Goal: Task Accomplishment & Management: Complete application form

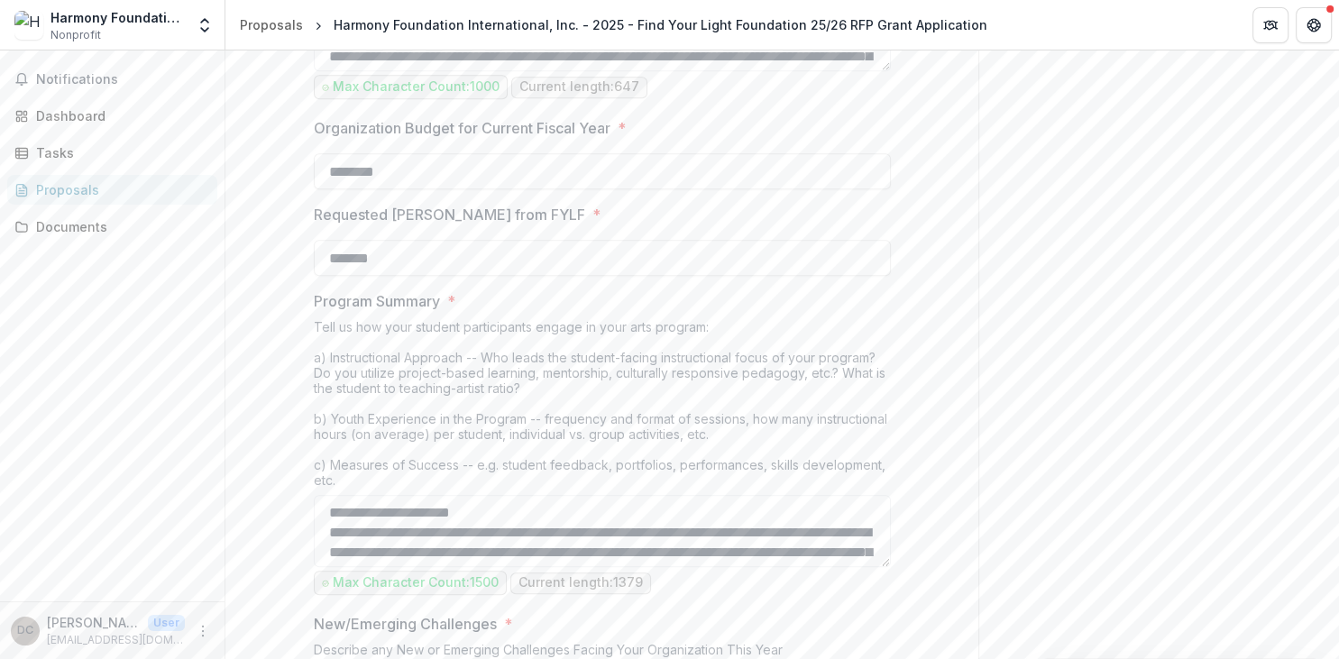
scroll to position [1427, 0]
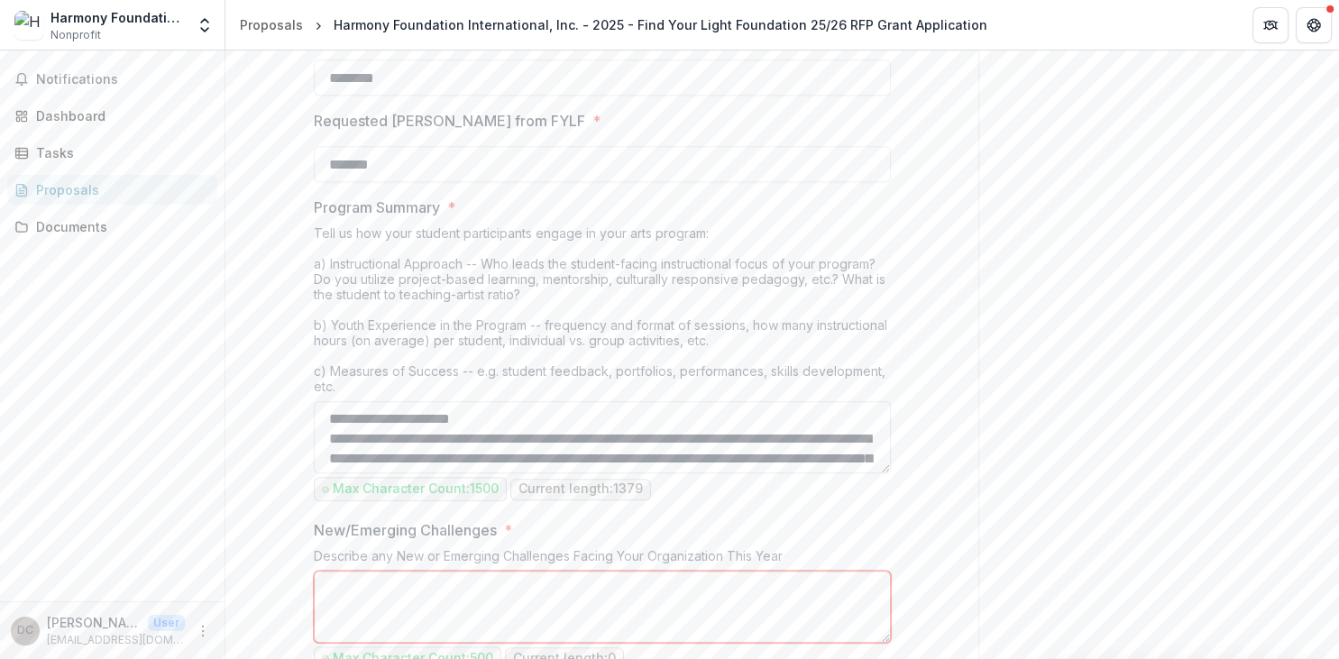
click at [507, 452] on textarea "Program Summary *" at bounding box center [602, 437] width 577 height 72
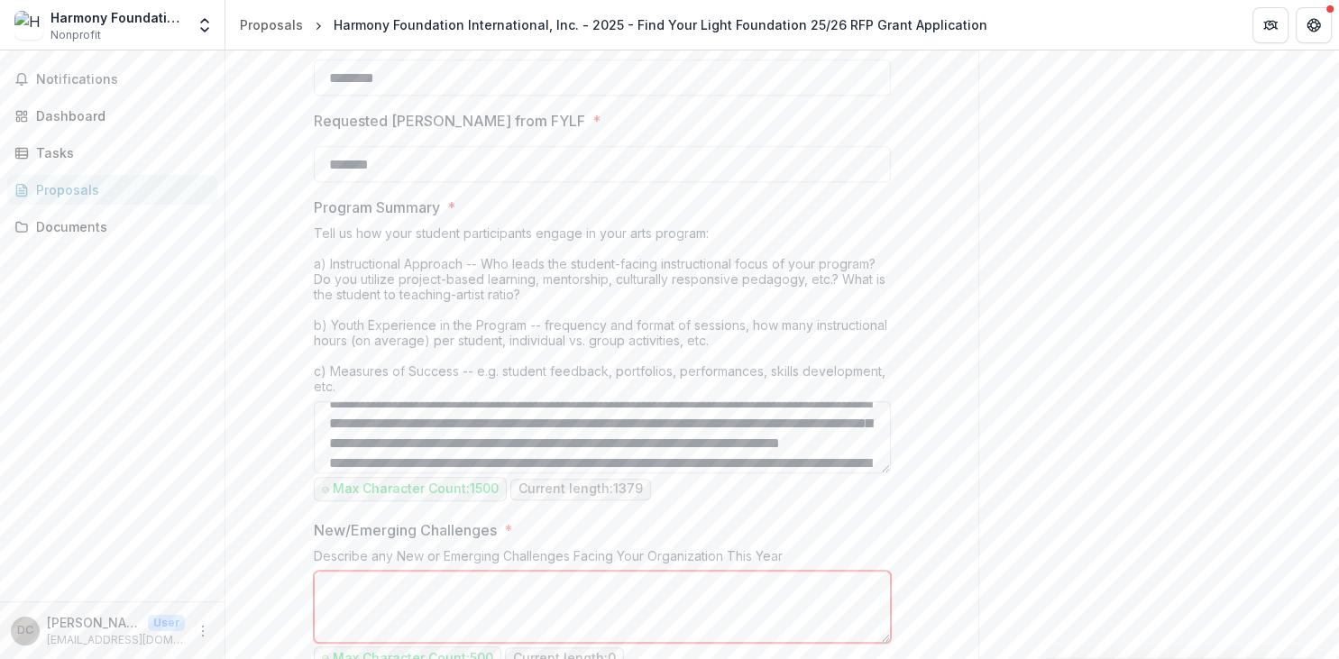
scroll to position [47, 0]
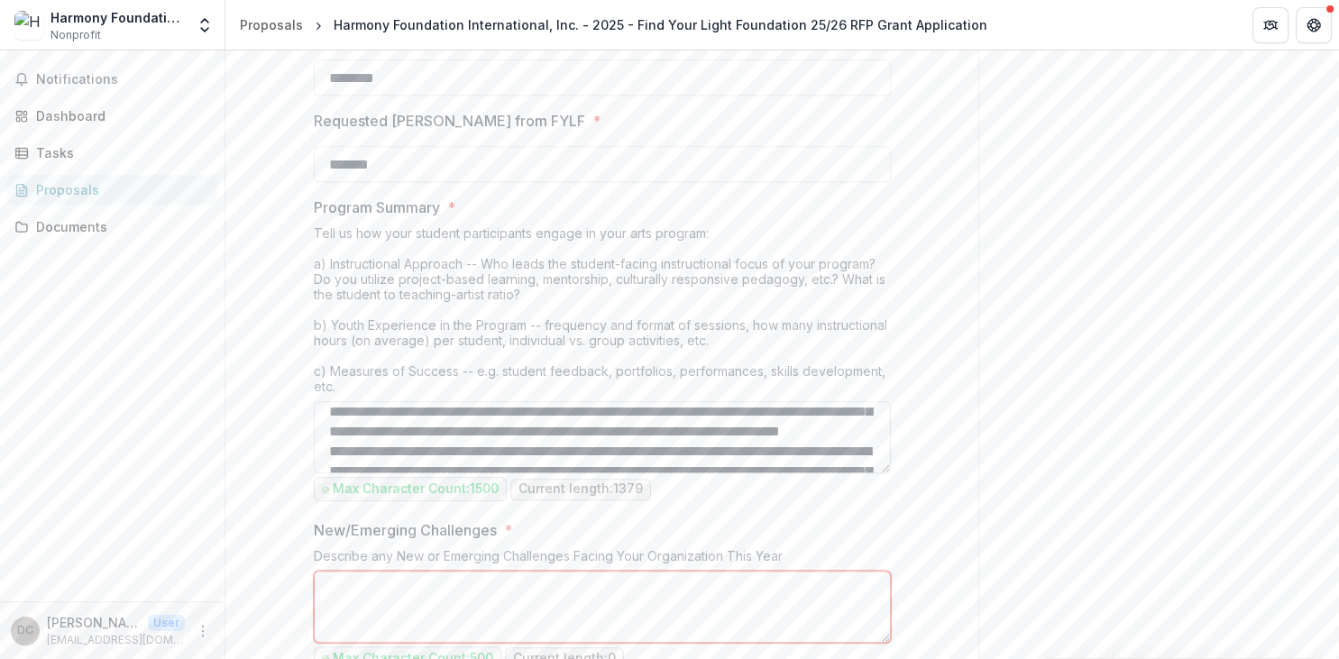
click at [742, 442] on textarea "Program Summary *" at bounding box center [602, 437] width 577 height 72
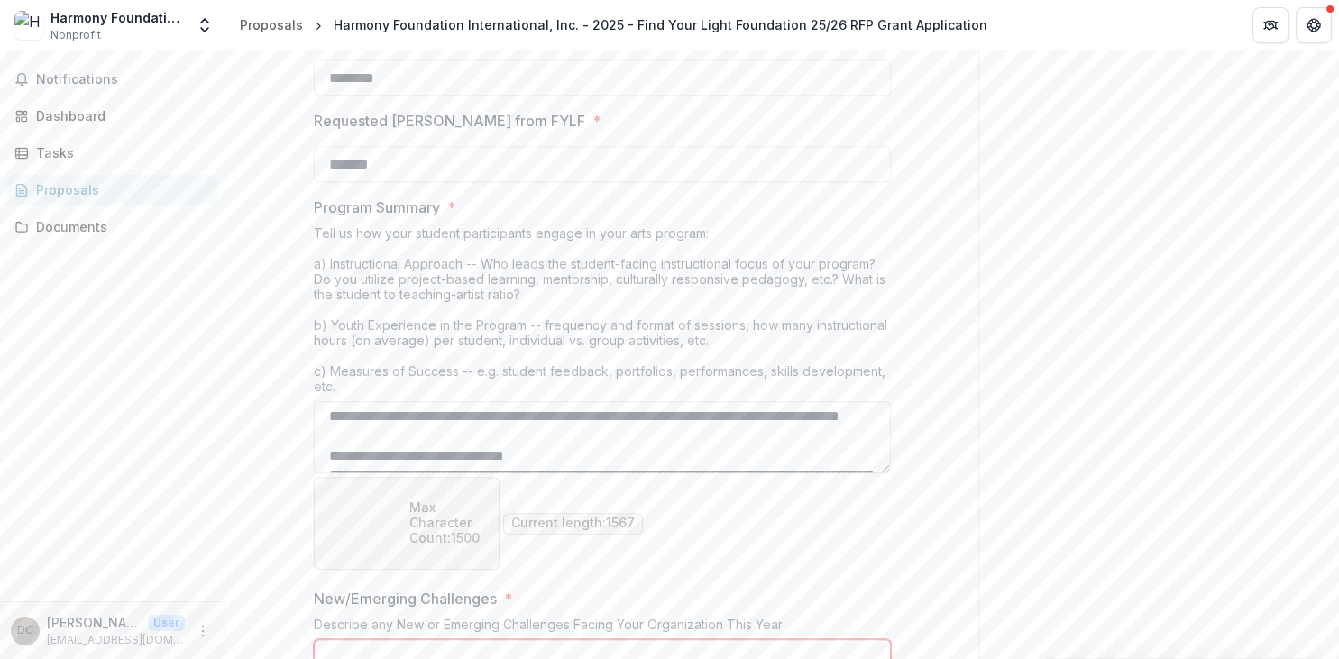
scroll to position [285, 0]
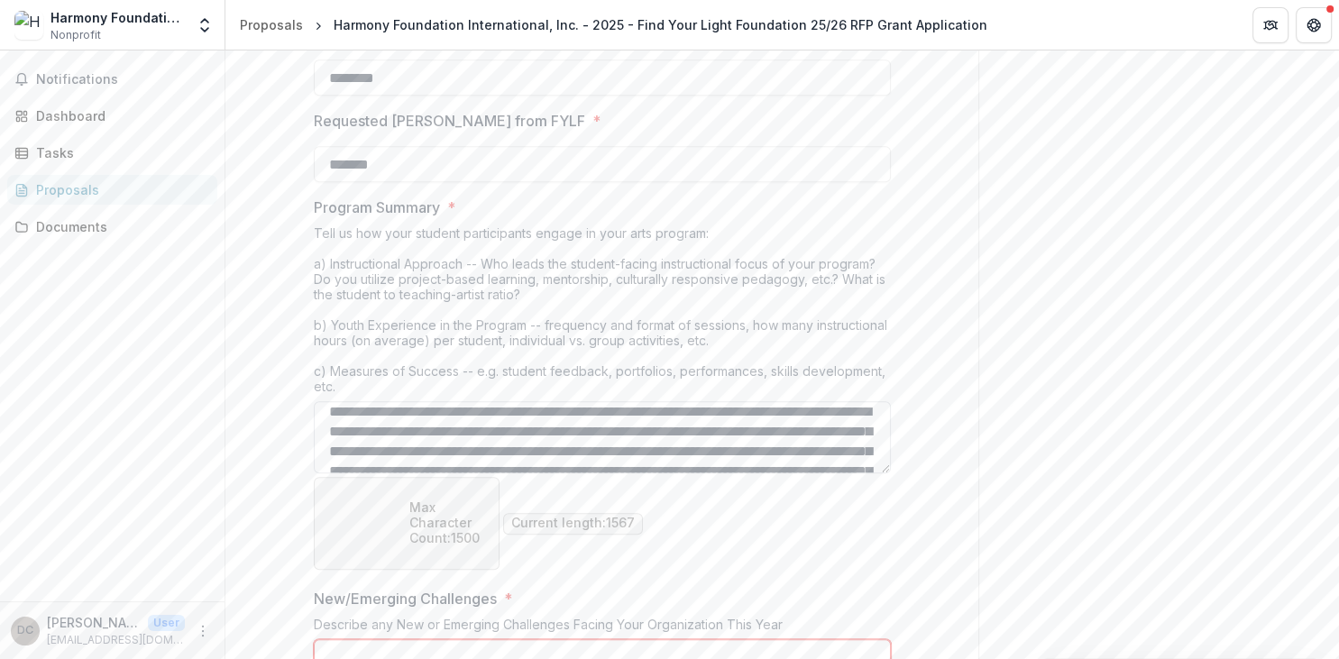
click at [465, 428] on textarea "Program Summary *" at bounding box center [602, 437] width 577 height 72
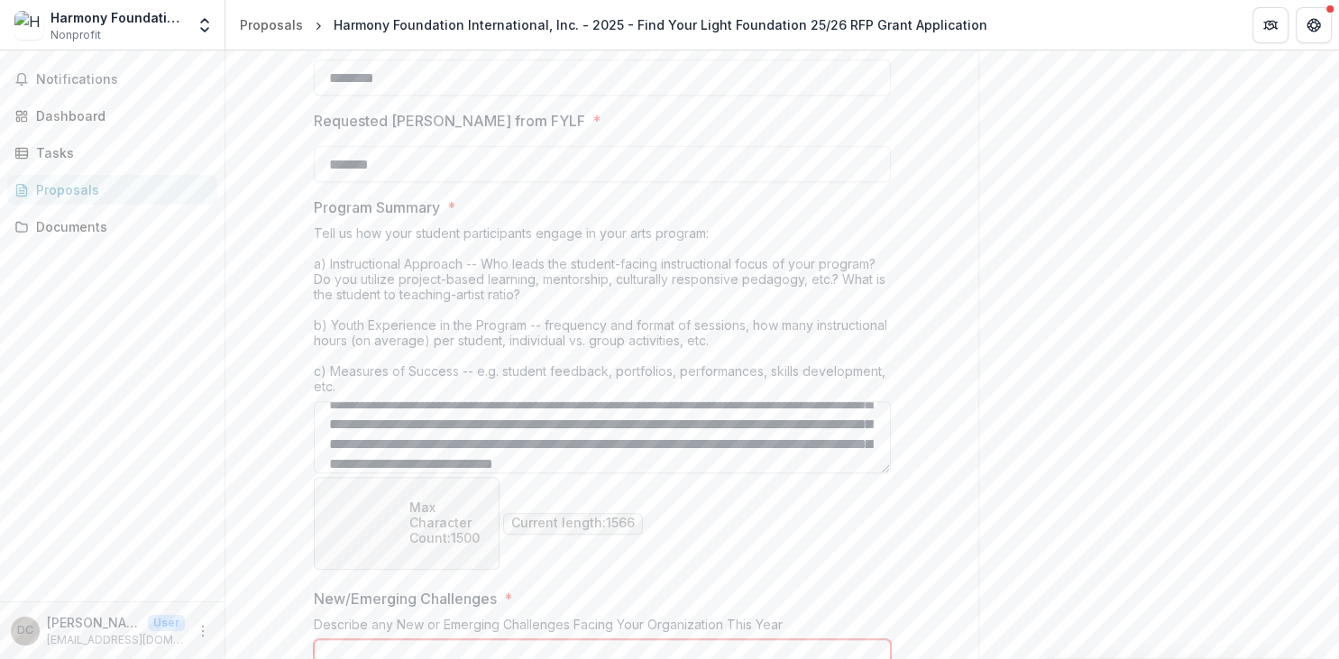
scroll to position [348, 0]
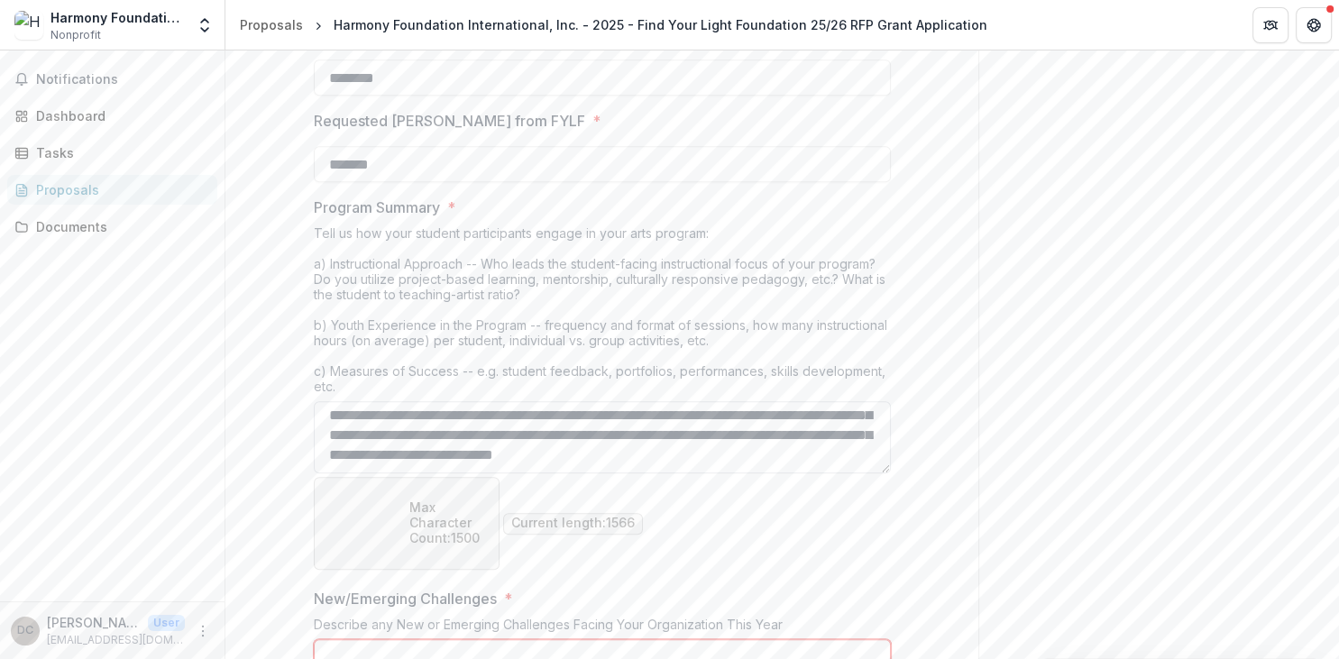
click at [421, 442] on textarea "Program Summary *" at bounding box center [602, 437] width 577 height 72
click at [408, 446] on textarea "Program Summary *" at bounding box center [602, 437] width 577 height 72
click at [652, 448] on textarea "Program Summary *" at bounding box center [602, 437] width 577 height 72
drag, startPoint x: 749, startPoint y: 401, endPoint x: 689, endPoint y: 422, distance: 63.0
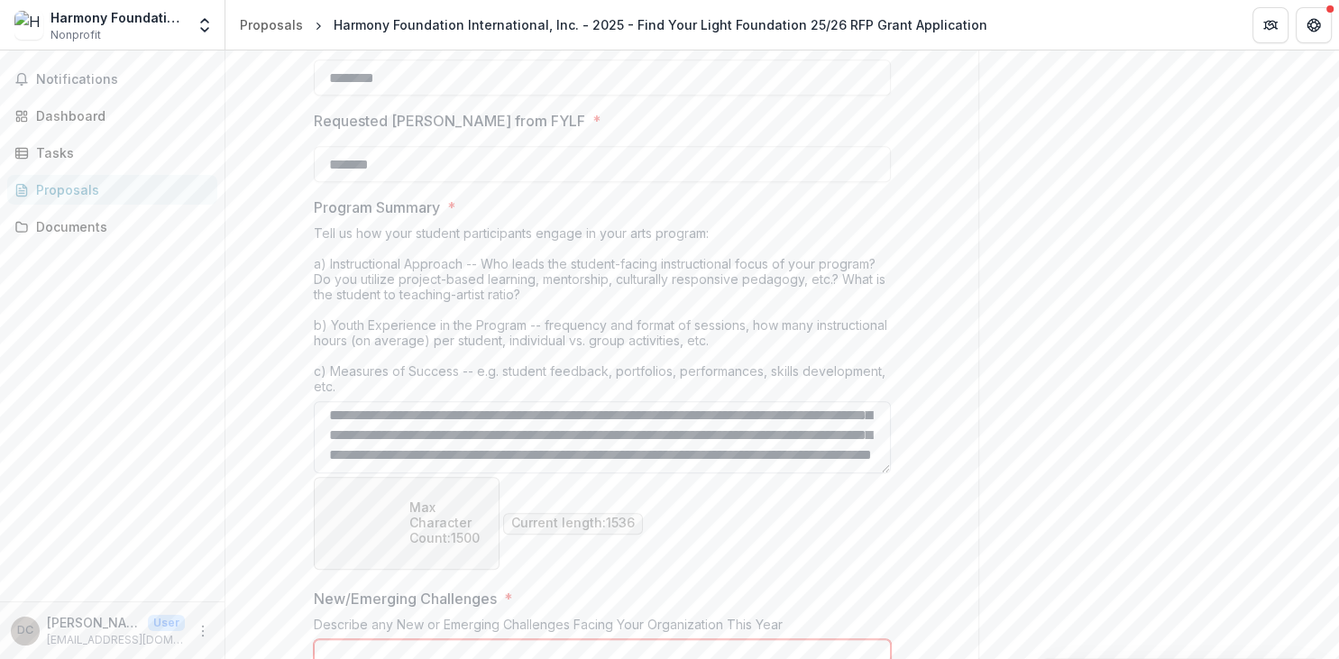
click at [689, 422] on textarea "Program Summary *" at bounding box center [602, 437] width 577 height 72
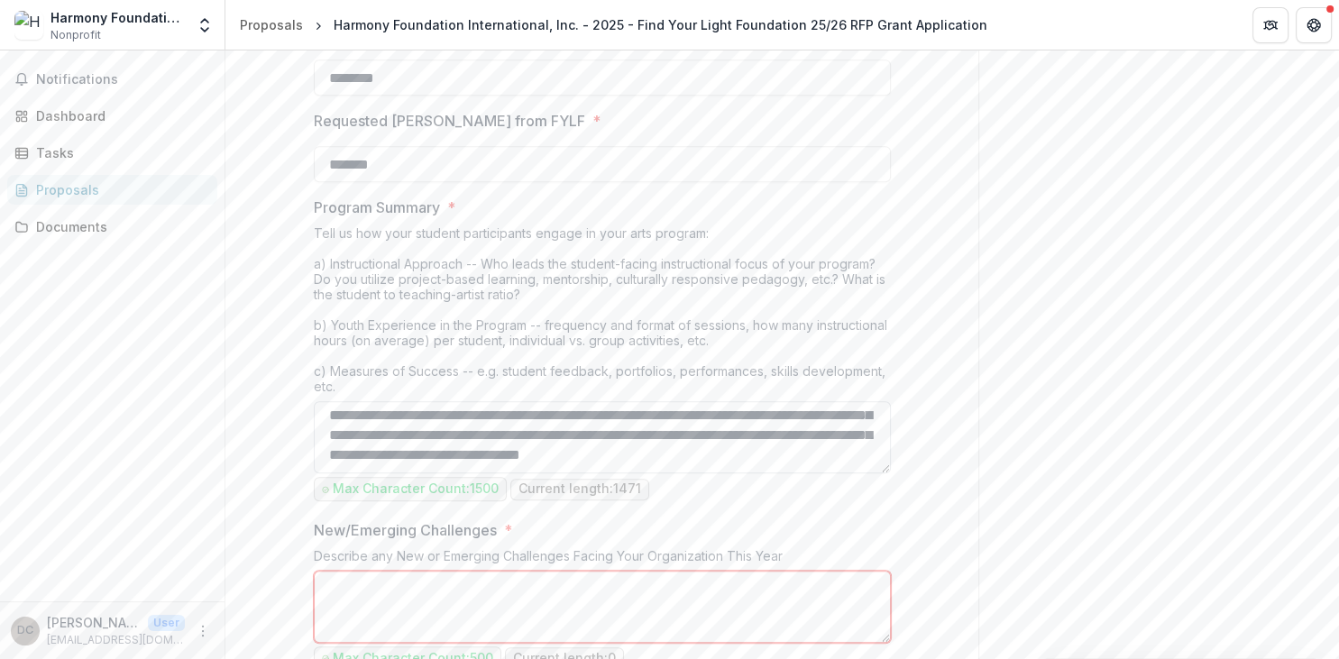
scroll to position [404, 0]
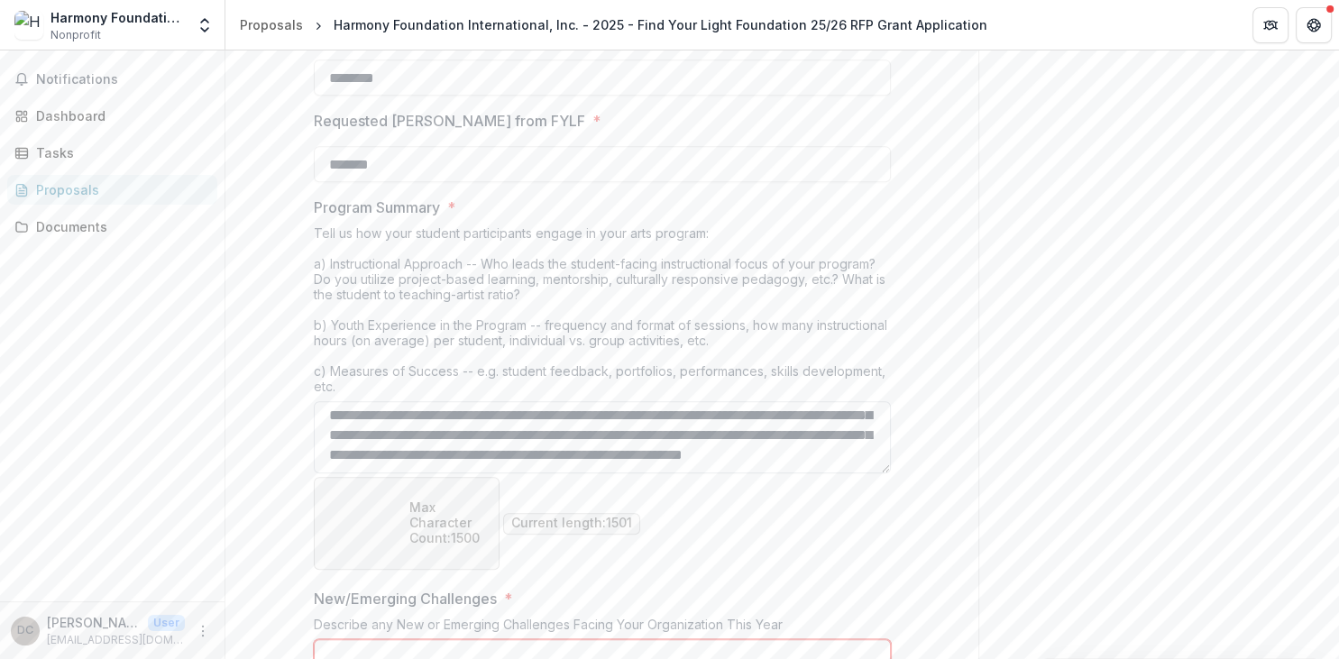
drag, startPoint x: 619, startPoint y: 446, endPoint x: 872, endPoint y: 446, distance: 253.5
click at [872, 446] on textarea "Program Summary *" at bounding box center [602, 437] width 577 height 72
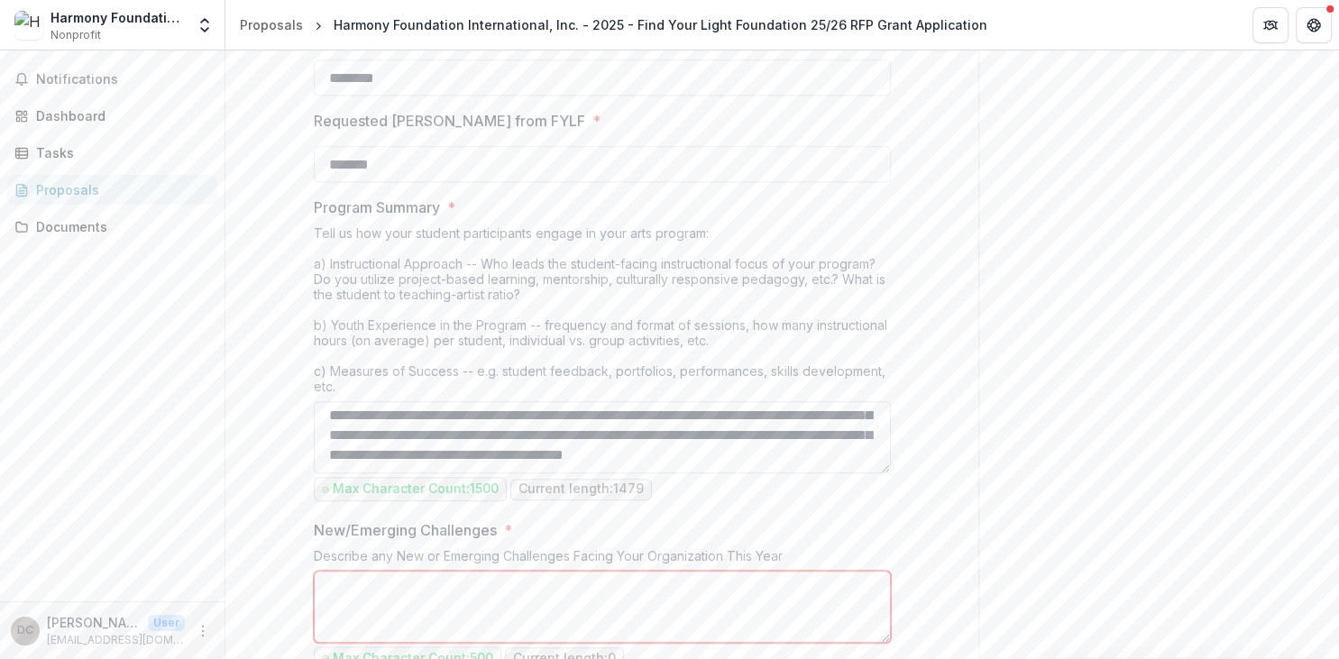
scroll to position [419, 0]
click at [634, 451] on textarea "Program Summary *" at bounding box center [602, 437] width 577 height 72
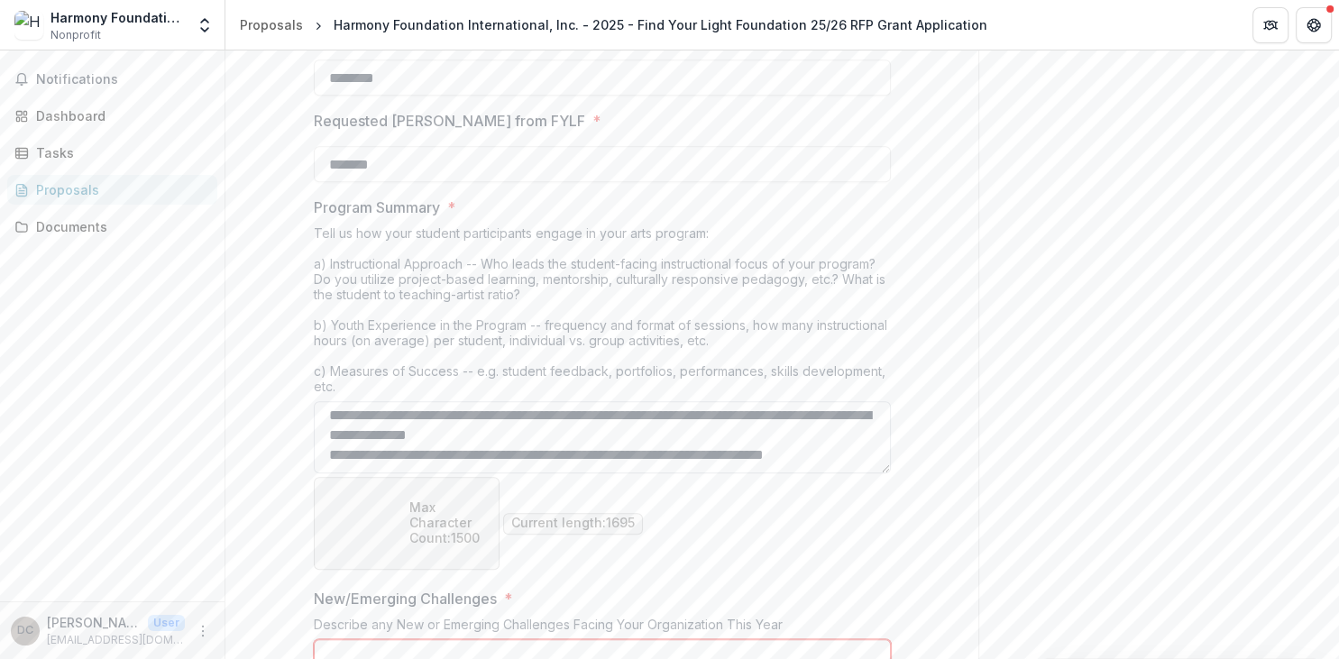
scroll to position [530, 0]
click at [796, 443] on textarea "Program Summary *" at bounding box center [602, 437] width 577 height 72
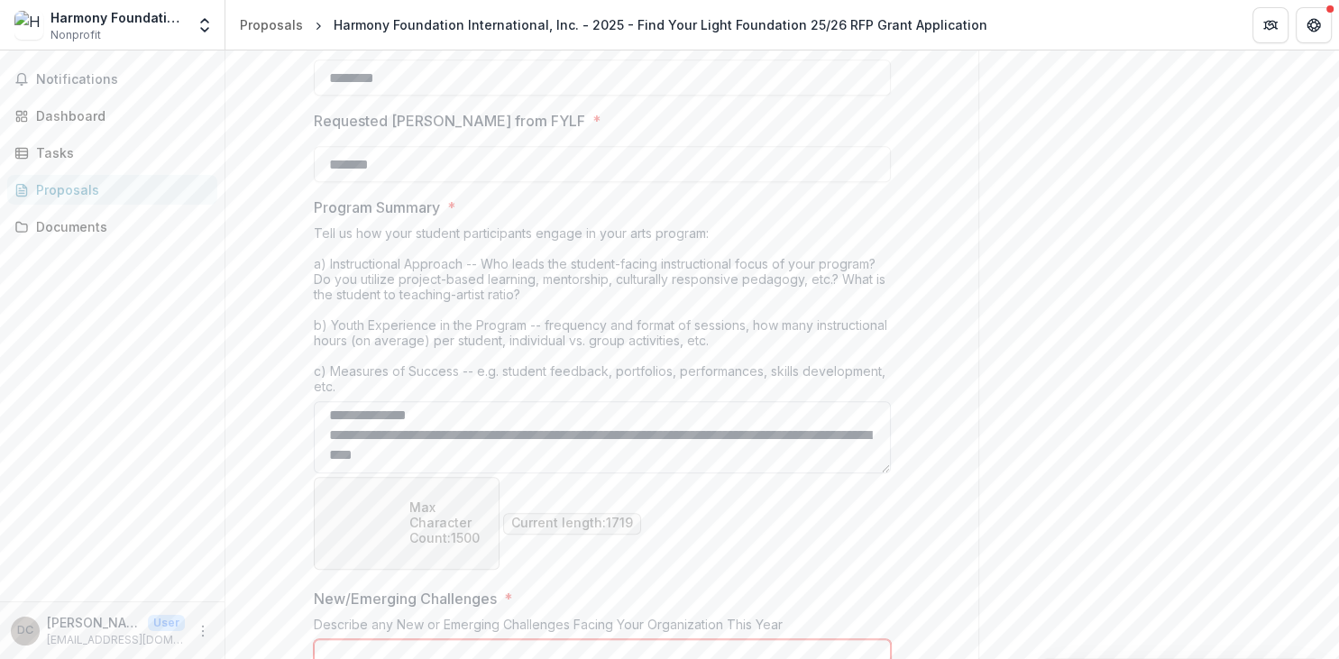
drag, startPoint x: 510, startPoint y: 454, endPoint x: 443, endPoint y: 463, distance: 67.4
click at [443, 463] on textarea "Program Summary *" at bounding box center [602, 437] width 577 height 72
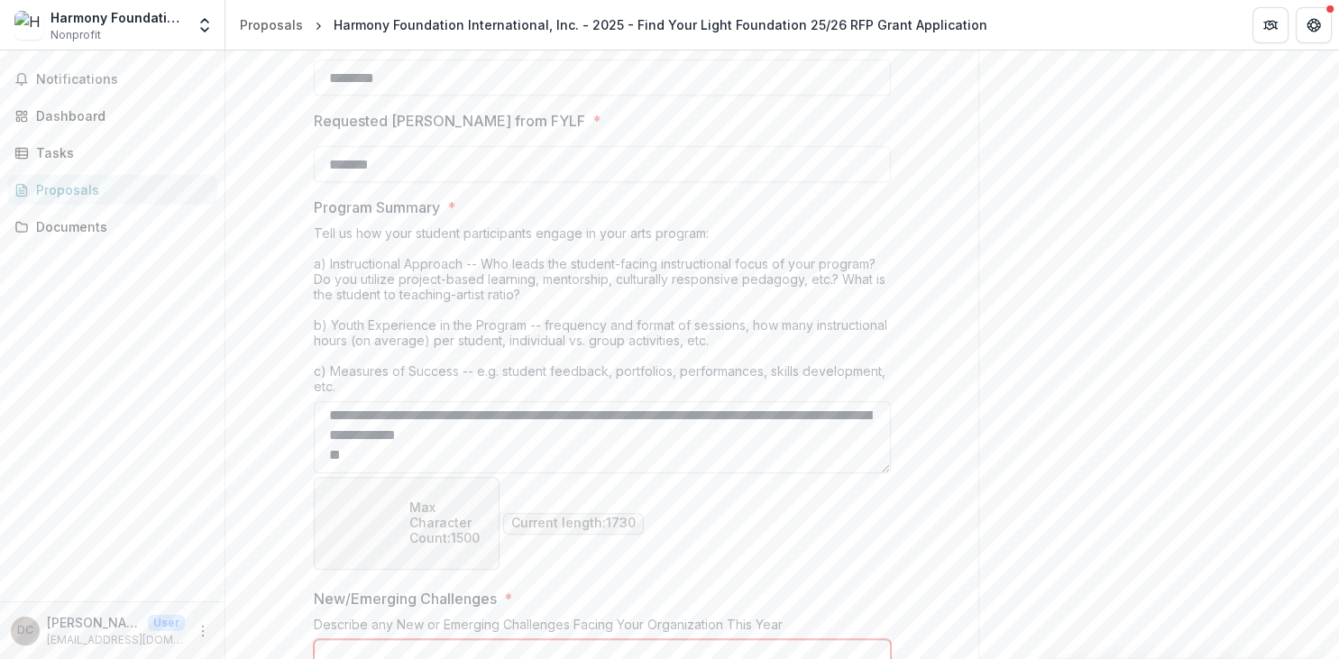
click at [695, 413] on textarea "Program Summary *" at bounding box center [602, 437] width 577 height 72
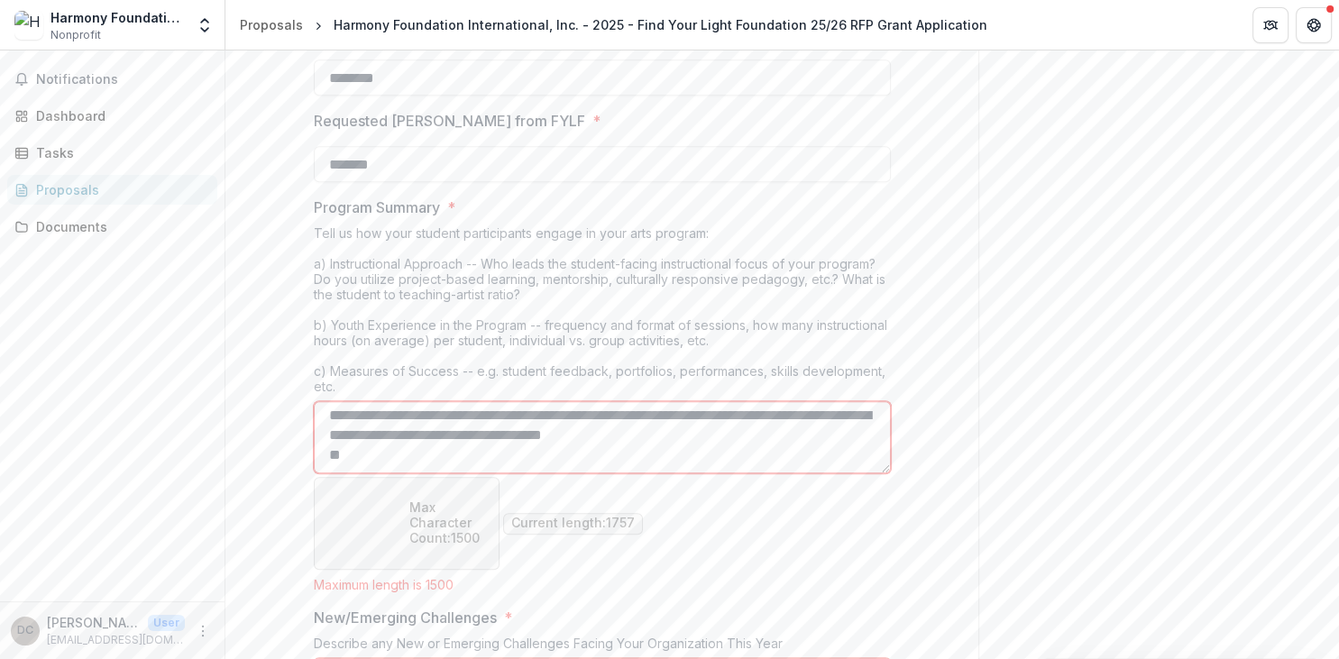
drag, startPoint x: 521, startPoint y: 439, endPoint x: 438, endPoint y: 445, distance: 83.2
click at [438, 445] on textarea "Program Summary *" at bounding box center [602, 437] width 577 height 72
drag, startPoint x: 430, startPoint y: 463, endPoint x: 376, endPoint y: 465, distance: 54.2
click at [376, 465] on textarea "Program Summary *" at bounding box center [602, 437] width 577 height 72
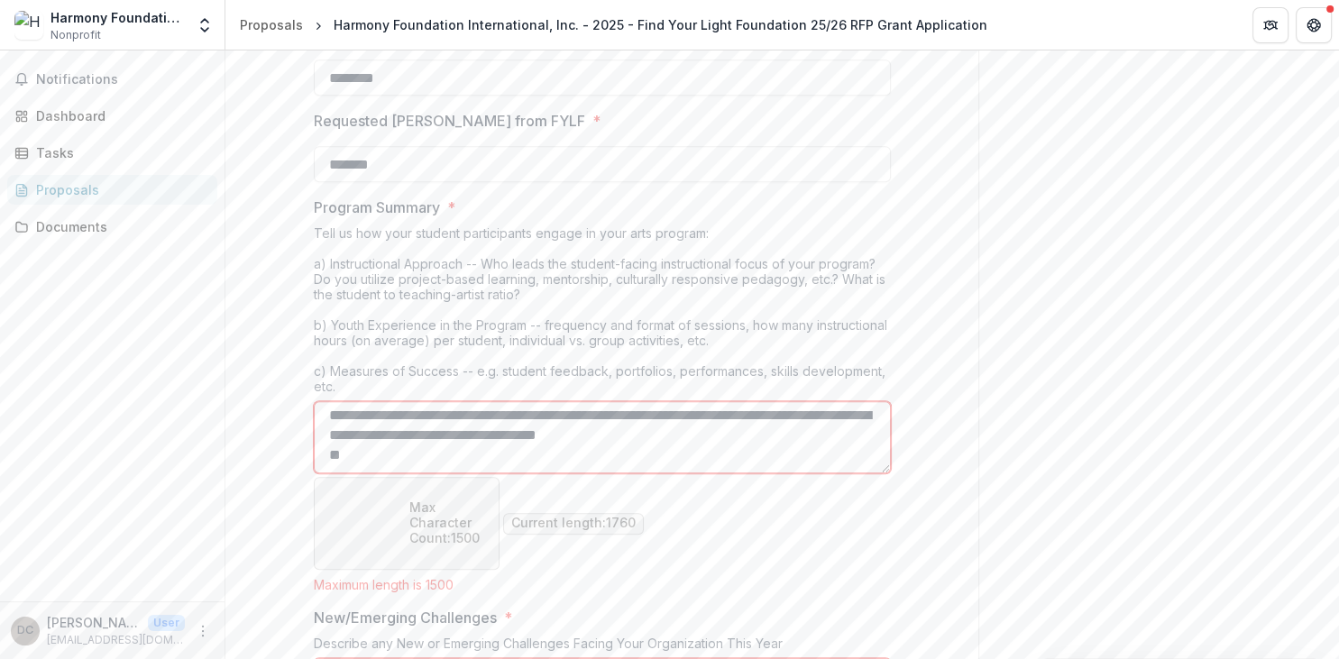
scroll to position [558, 0]
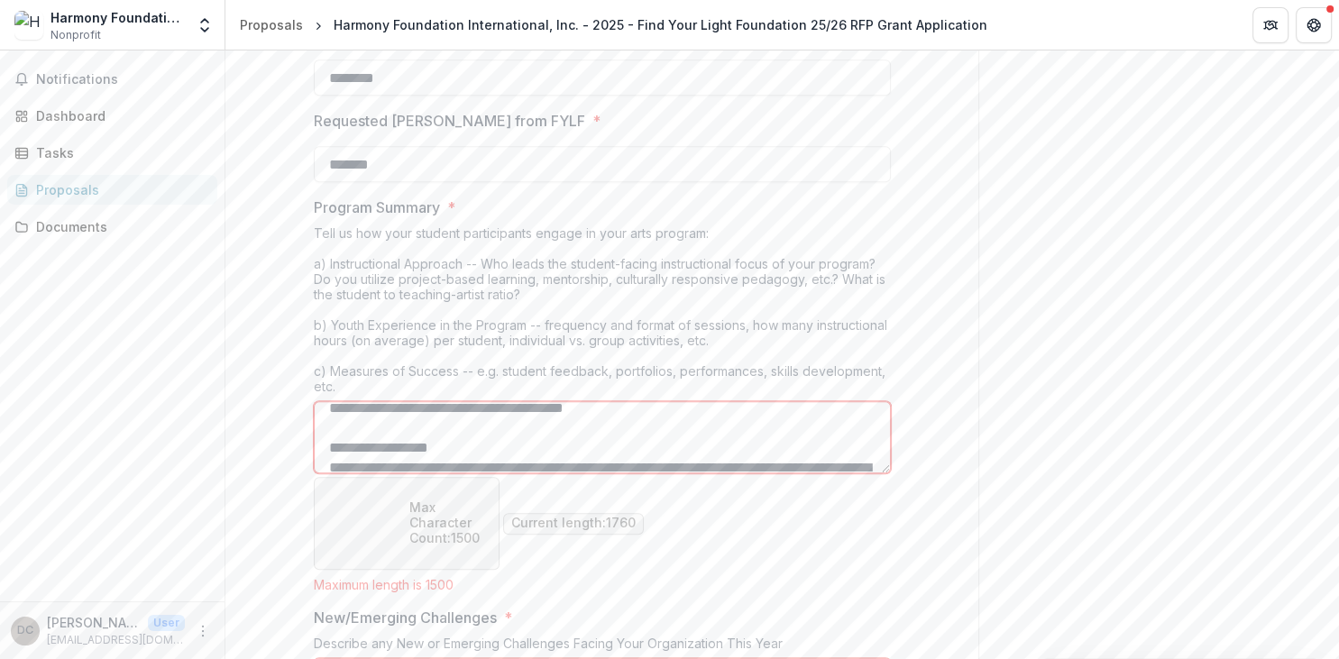
drag, startPoint x: 516, startPoint y: 438, endPoint x: 849, endPoint y: 454, distance: 333.2
click at [849, 454] on textarea "Program Summary *" at bounding box center [602, 437] width 577 height 72
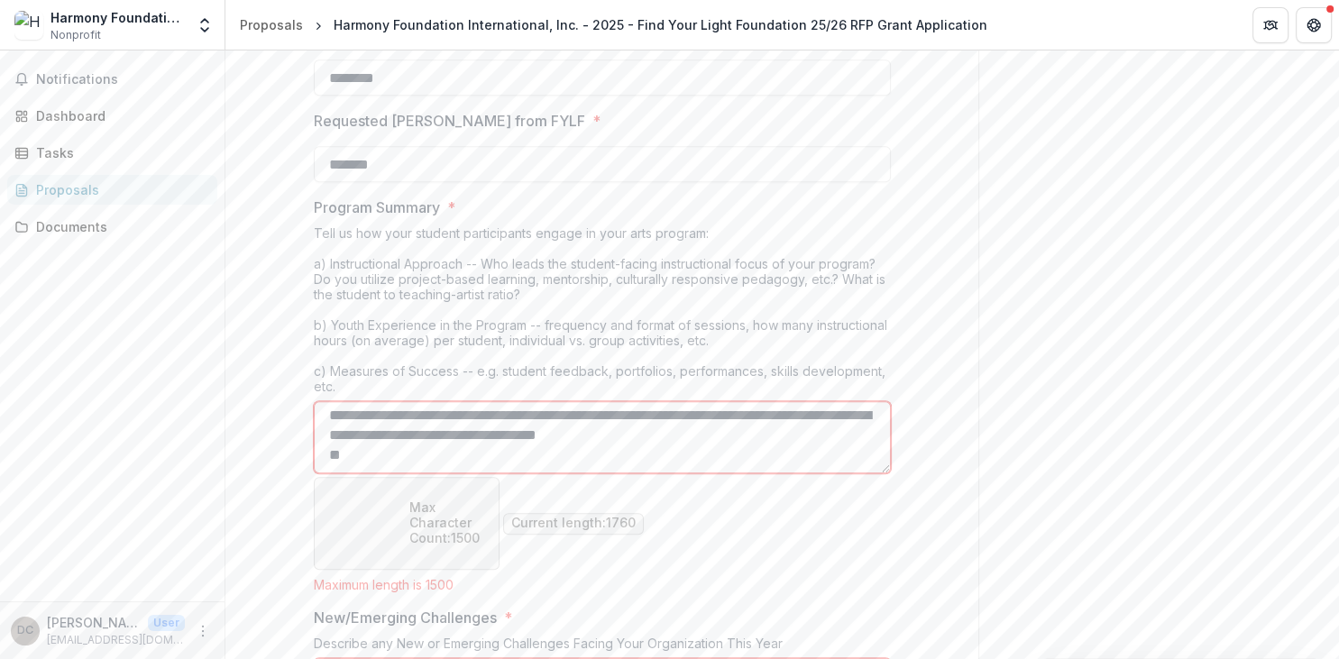
scroll to position [431, 0]
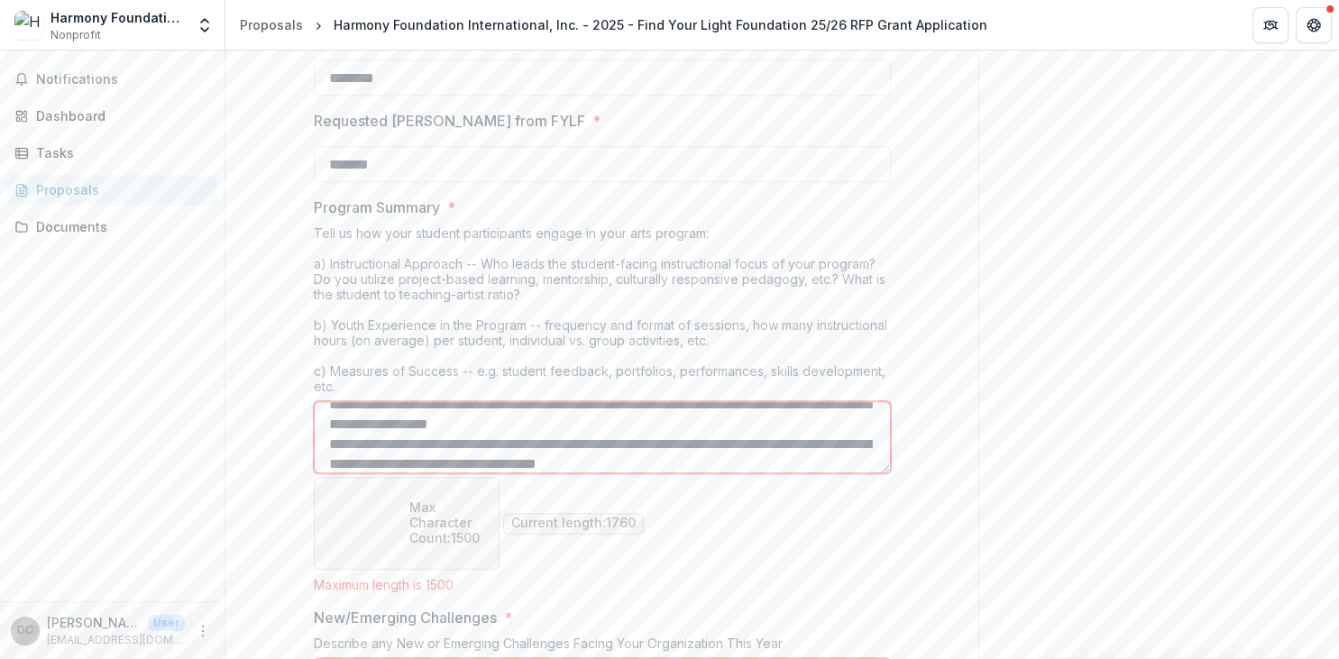
click at [715, 456] on textarea "Program Summary *" at bounding box center [602, 437] width 577 height 72
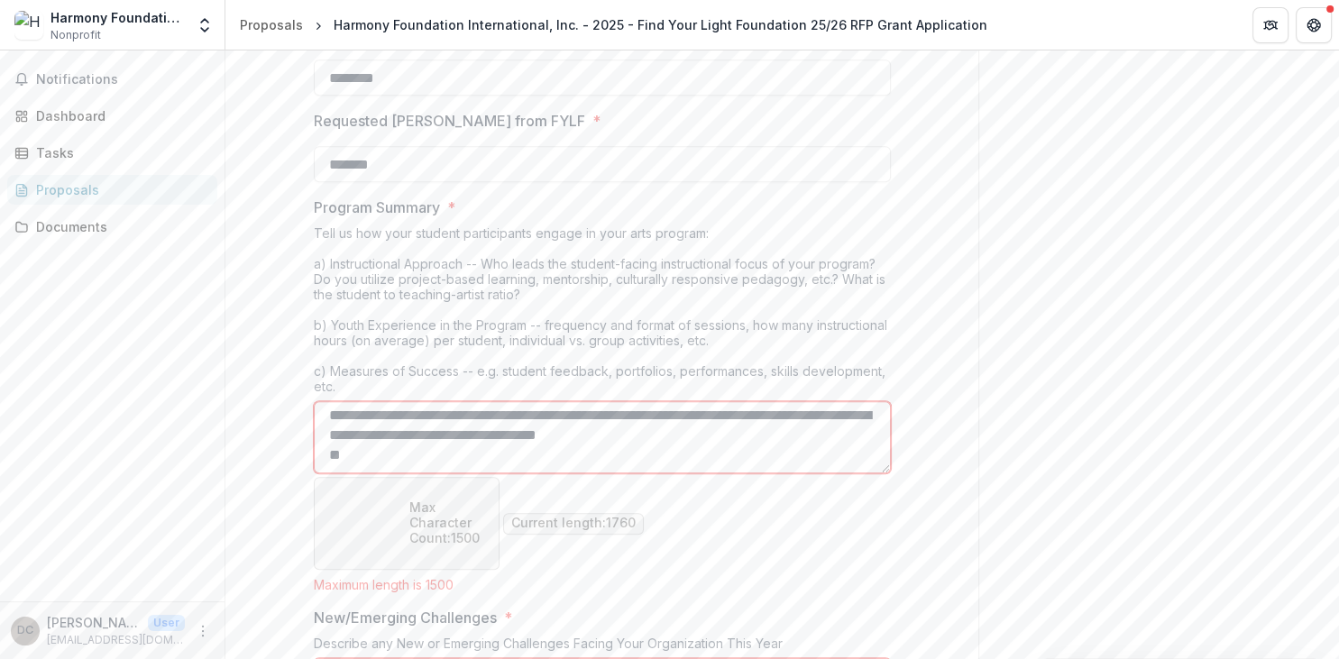
scroll to position [494, 0]
click at [465, 456] on textarea "Program Summary *" at bounding box center [602, 437] width 577 height 72
drag, startPoint x: 517, startPoint y: 436, endPoint x: 864, endPoint y: 430, distance: 347.3
click at [864, 430] on textarea "Program Summary *" at bounding box center [602, 437] width 577 height 72
click at [395, 413] on textarea "Program Summary *" at bounding box center [602, 437] width 577 height 72
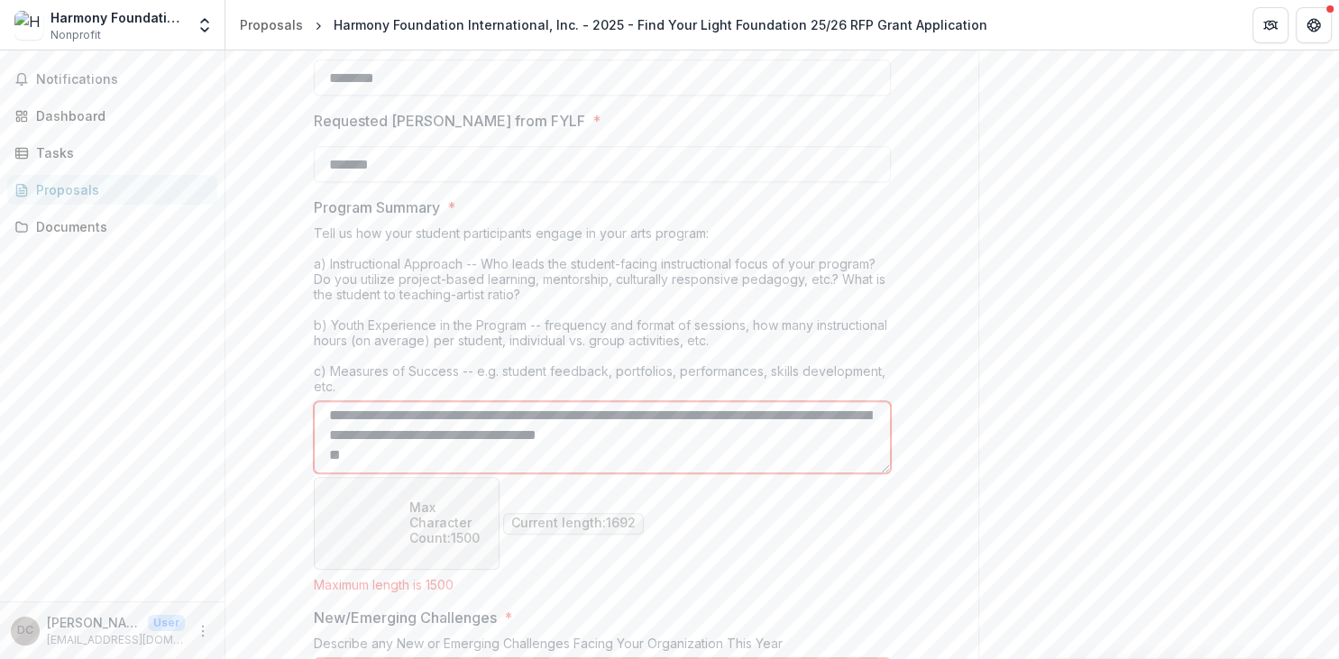
drag, startPoint x: 551, startPoint y: 456, endPoint x: 338, endPoint y: 460, distance: 212.9
click at [338, 460] on textarea "Program Summary *" at bounding box center [602, 437] width 577 height 72
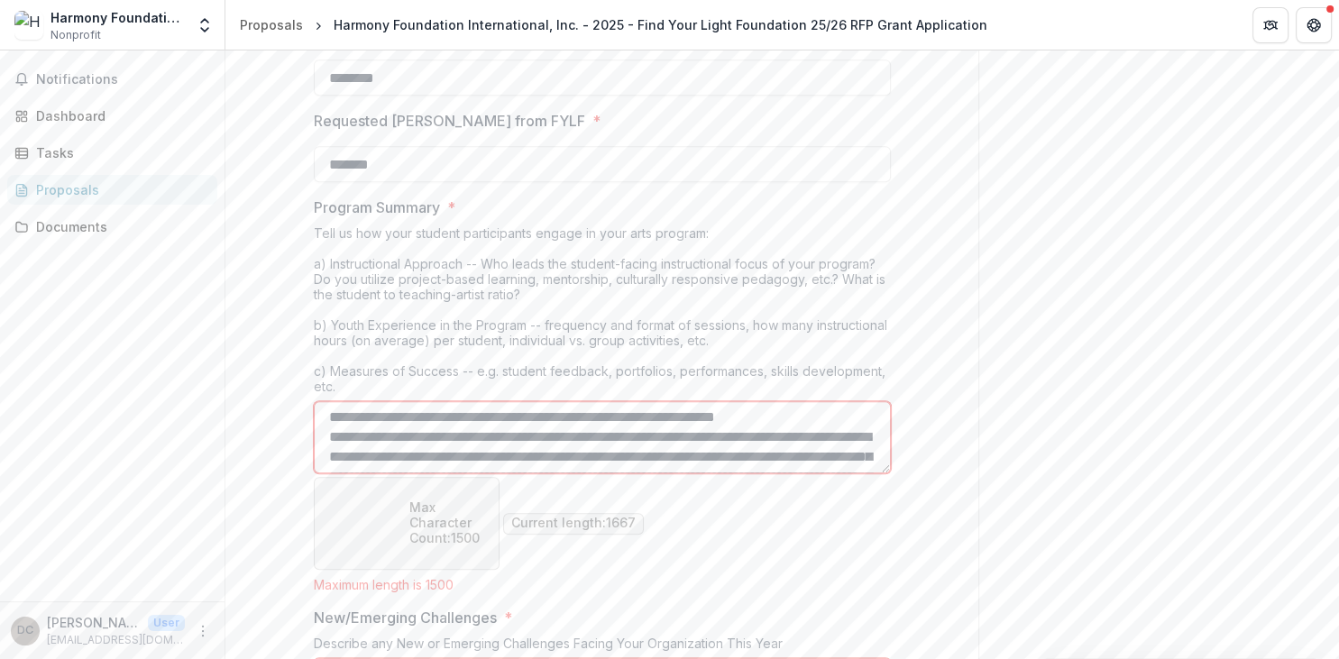
scroll to position [126, 0]
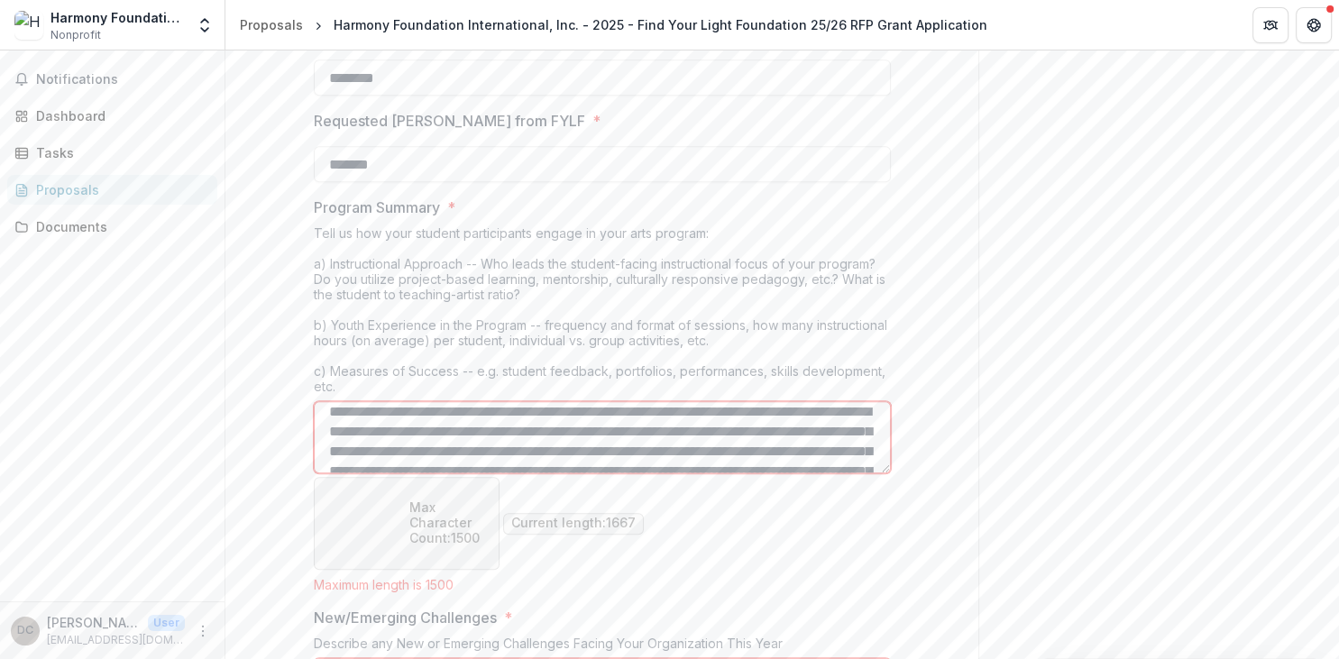
drag, startPoint x: 752, startPoint y: 408, endPoint x: 758, endPoint y: 423, distance: 16.3
click at [758, 423] on textarea "Program Summary *" at bounding box center [602, 437] width 577 height 72
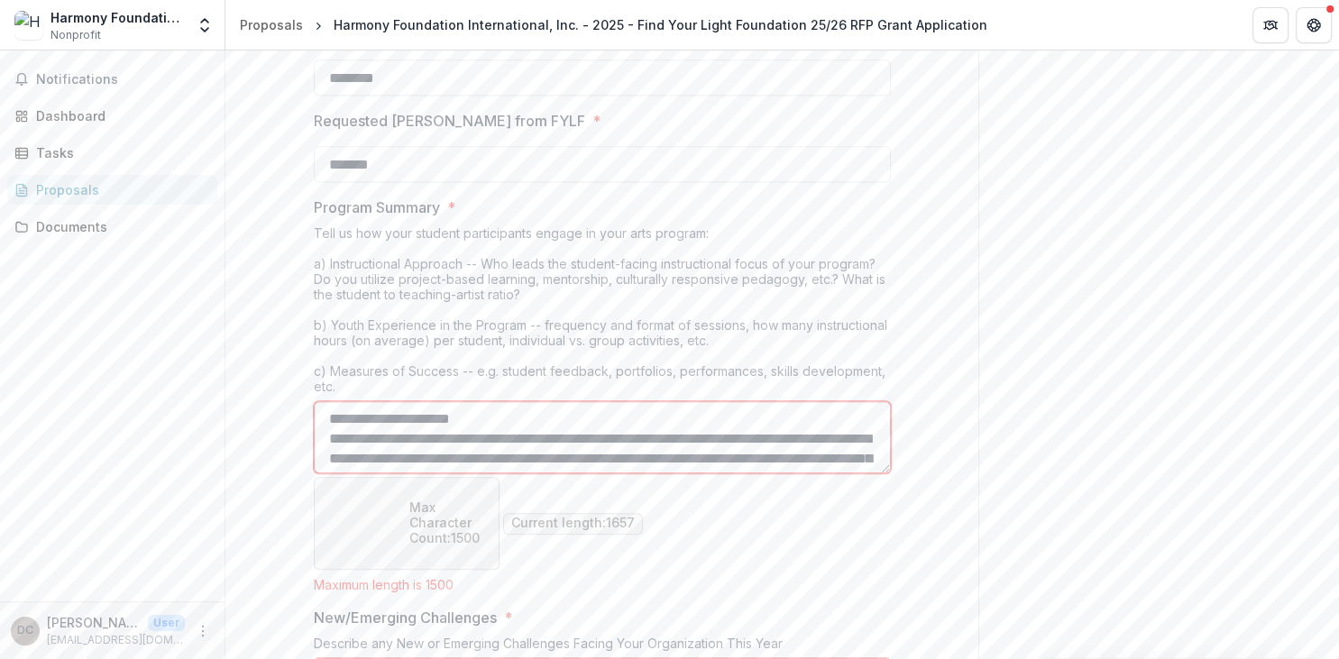
drag, startPoint x: 733, startPoint y: 435, endPoint x: 471, endPoint y: 438, distance: 262.5
click at [471, 438] on textarea "Program Summary *" at bounding box center [602, 437] width 577 height 72
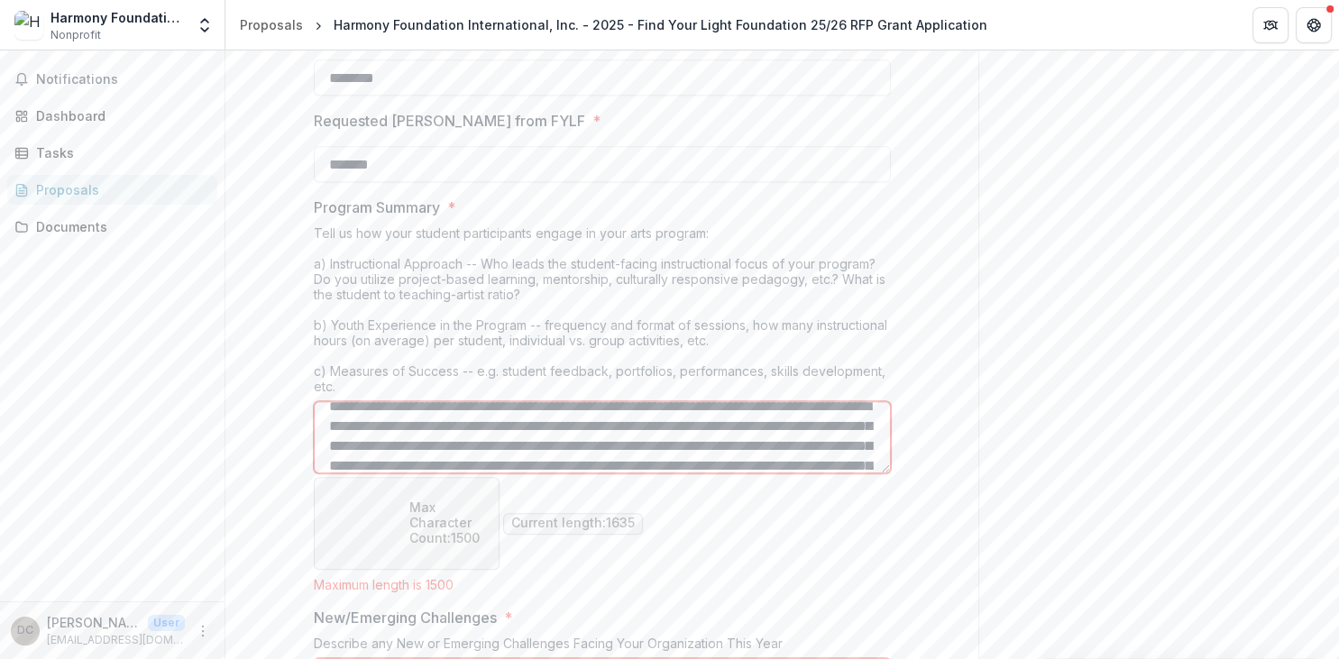
drag, startPoint x: 722, startPoint y: 421, endPoint x: 489, endPoint y: 428, distance: 232.8
click at [489, 428] on textarea "Program Summary *" at bounding box center [602, 437] width 577 height 72
click at [542, 424] on textarea "Program Summary *" at bounding box center [602, 437] width 577 height 72
click at [655, 423] on textarea "Program Summary *" at bounding box center [602, 437] width 577 height 72
drag, startPoint x: 700, startPoint y: 424, endPoint x: 669, endPoint y: 428, distance: 30.9
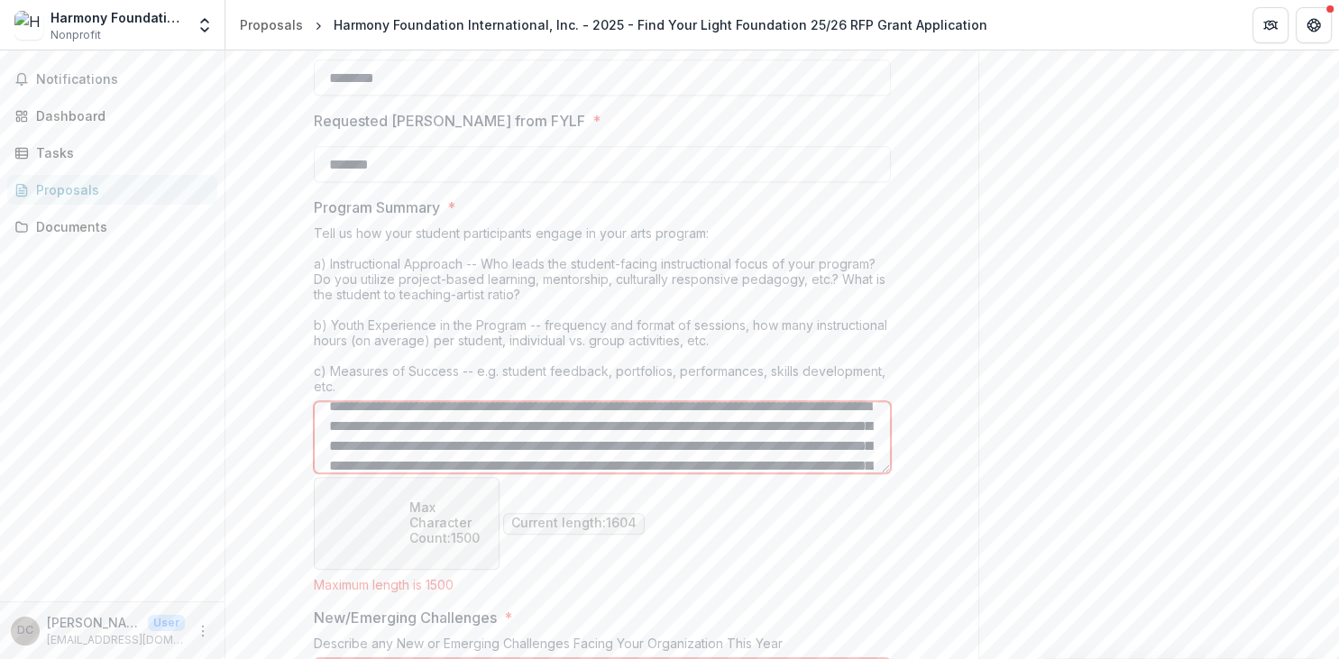
click at [669, 428] on textarea "Program Summary *" at bounding box center [602, 437] width 577 height 72
drag, startPoint x: 714, startPoint y: 439, endPoint x: 528, endPoint y: 445, distance: 186.8
click at [528, 445] on textarea "Program Summary *" at bounding box center [602, 437] width 577 height 72
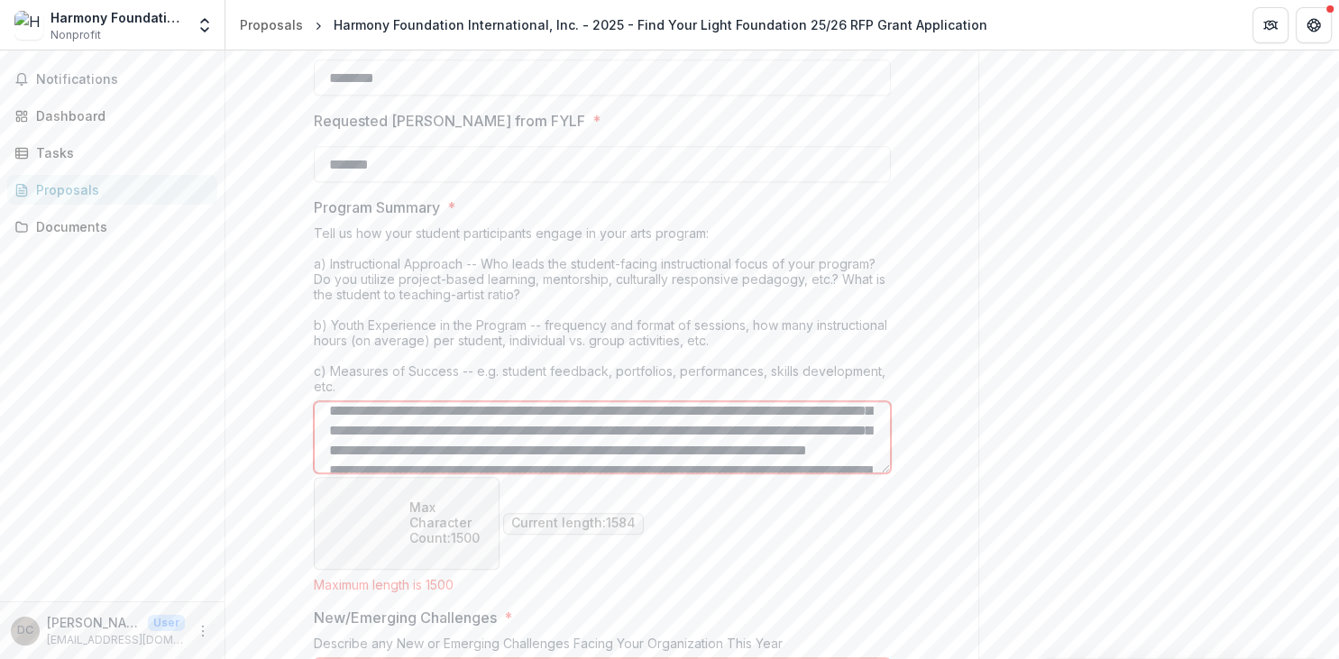
drag, startPoint x: 696, startPoint y: 446, endPoint x: 676, endPoint y: 448, distance: 20.8
click at [676, 448] on textarea "Program Summary *" at bounding box center [602, 437] width 577 height 72
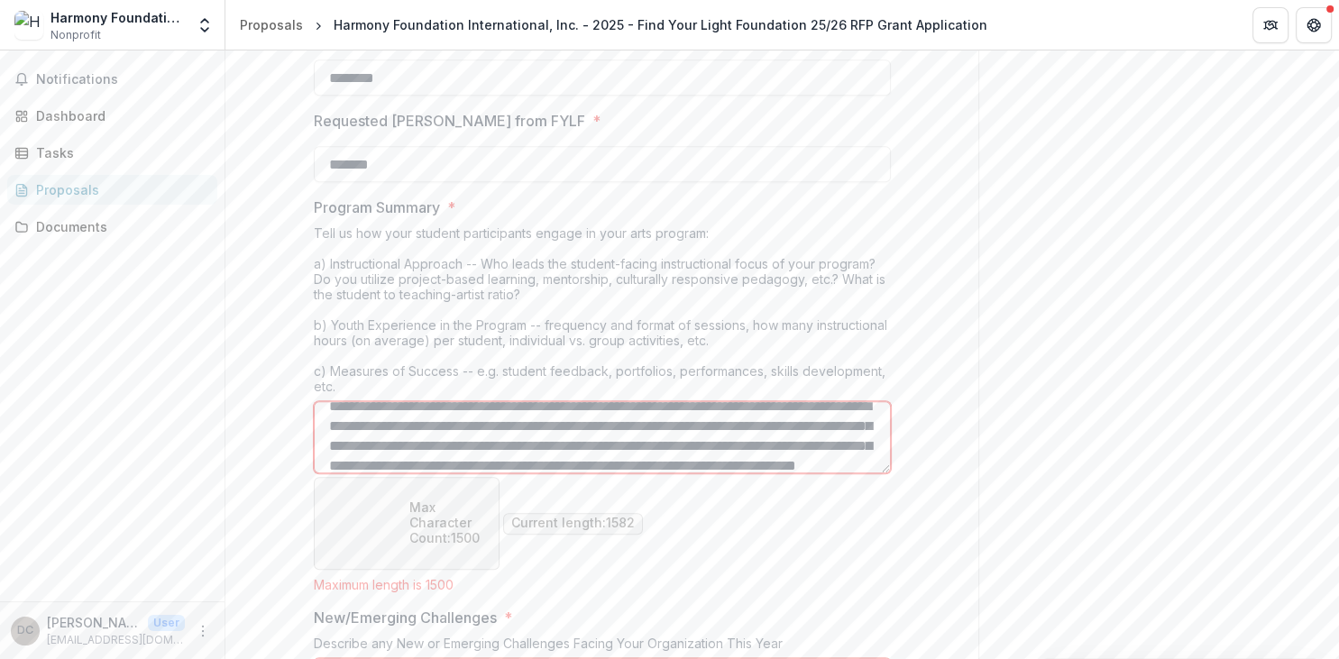
scroll to position [80, 0]
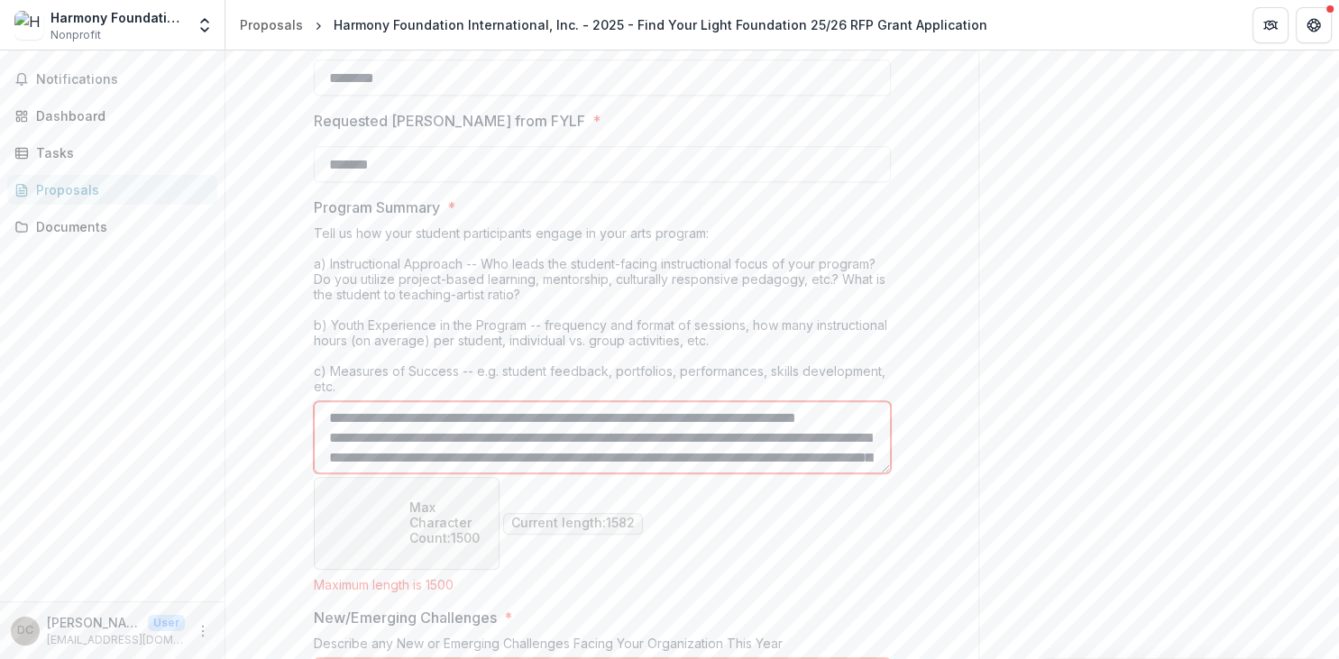
click at [665, 433] on textarea "Program Summary *" at bounding box center [602, 437] width 577 height 72
drag, startPoint x: 794, startPoint y: 432, endPoint x: 841, endPoint y: 435, distance: 47.0
click at [841, 435] on textarea "Program Summary *" at bounding box center [602, 437] width 577 height 72
click at [482, 457] on textarea "Program Summary *" at bounding box center [602, 437] width 577 height 72
click at [474, 448] on textarea "Program Summary *" at bounding box center [602, 437] width 577 height 72
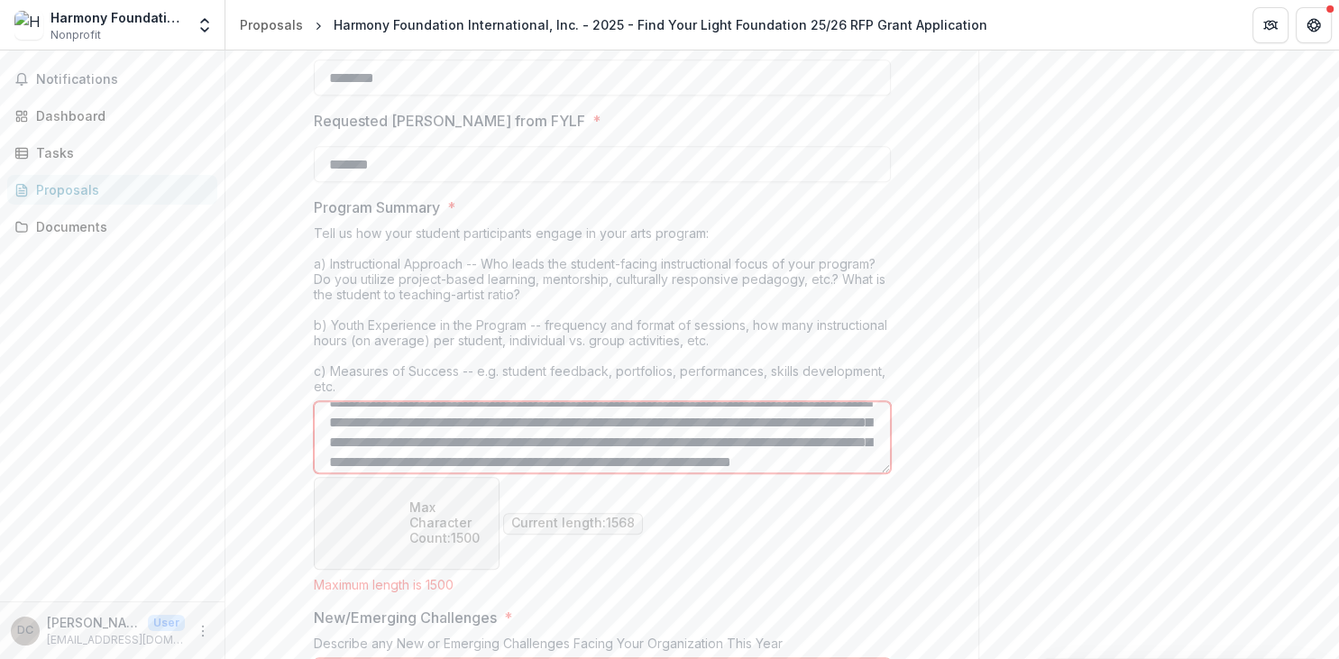
scroll to position [17, 0]
click at [466, 416] on textarea "Program Summary *" at bounding box center [602, 437] width 577 height 72
click at [529, 418] on textarea "Program Summary *" at bounding box center [602, 437] width 577 height 72
click at [466, 414] on textarea "Program Summary *" at bounding box center [602, 437] width 577 height 72
drag, startPoint x: 814, startPoint y: 414, endPoint x: 792, endPoint y: 424, distance: 23.8
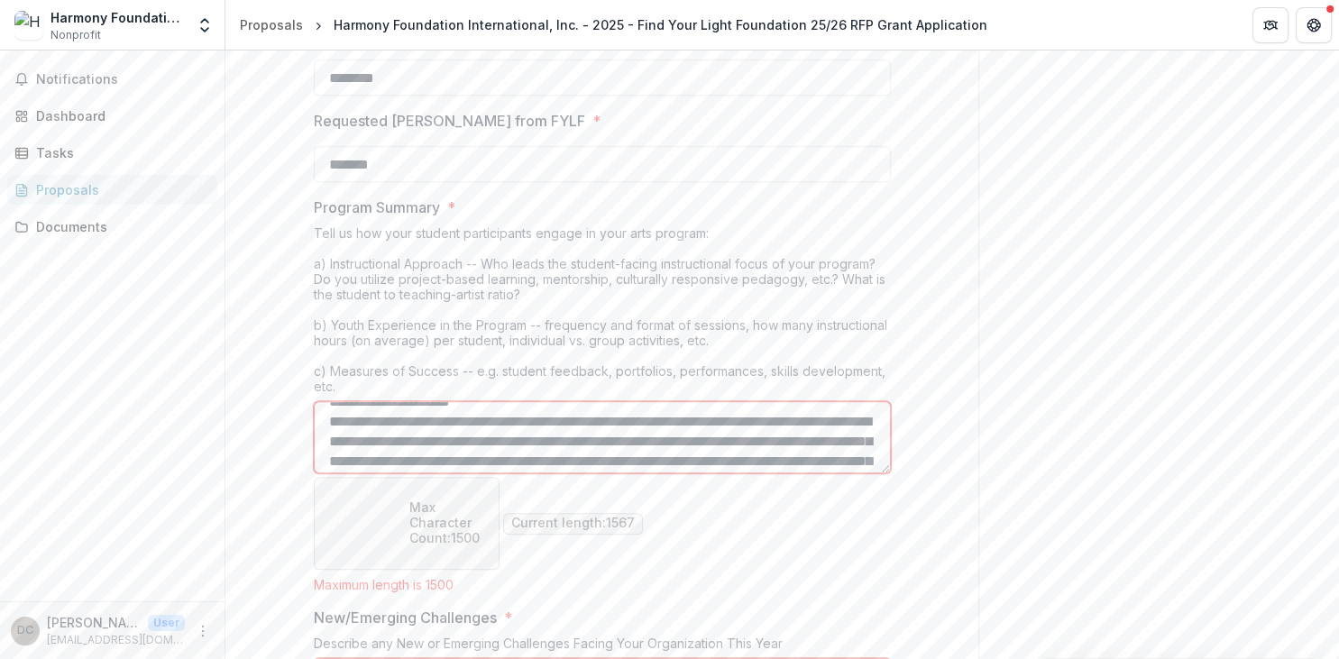
click at [792, 424] on textarea "Program Summary *" at bounding box center [602, 437] width 577 height 72
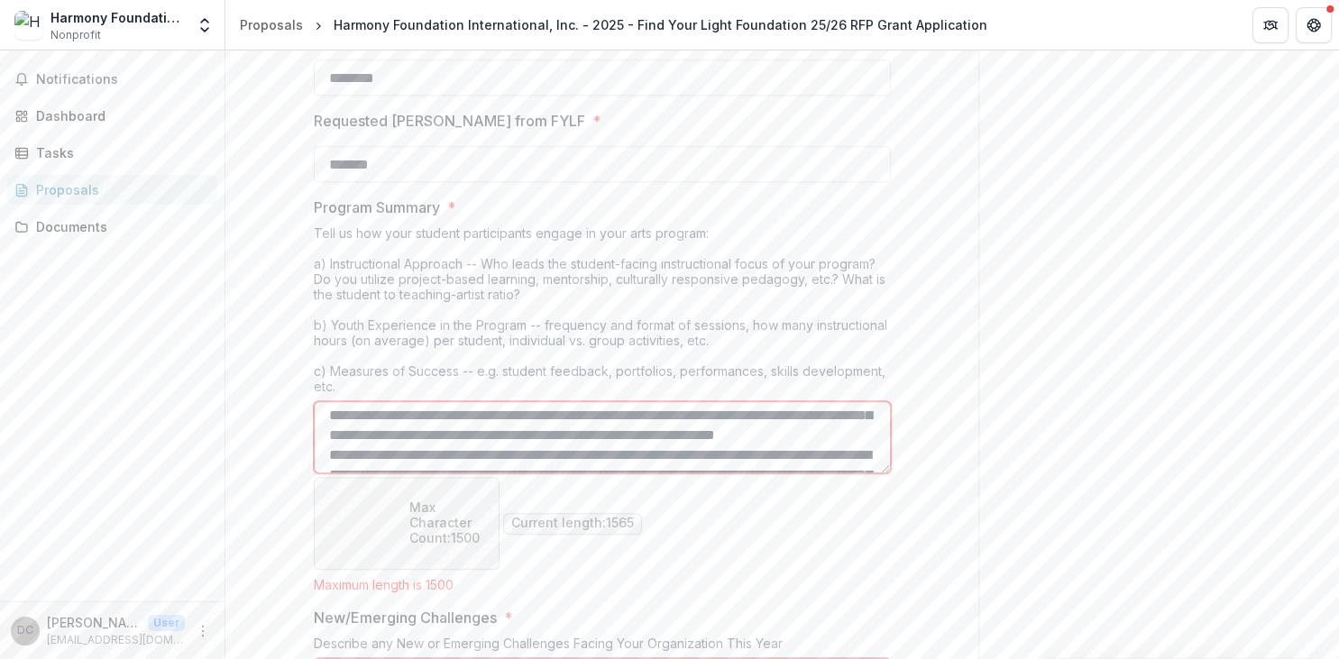
scroll to position [126, 0]
drag, startPoint x: 612, startPoint y: 428, endPoint x: 473, endPoint y: 427, distance: 138.9
click at [473, 427] on textarea "Program Summary *" at bounding box center [602, 437] width 577 height 72
click at [456, 453] on textarea "Program Summary *" at bounding box center [602, 437] width 577 height 72
click at [516, 449] on textarea "Program Summary *" at bounding box center [602, 437] width 577 height 72
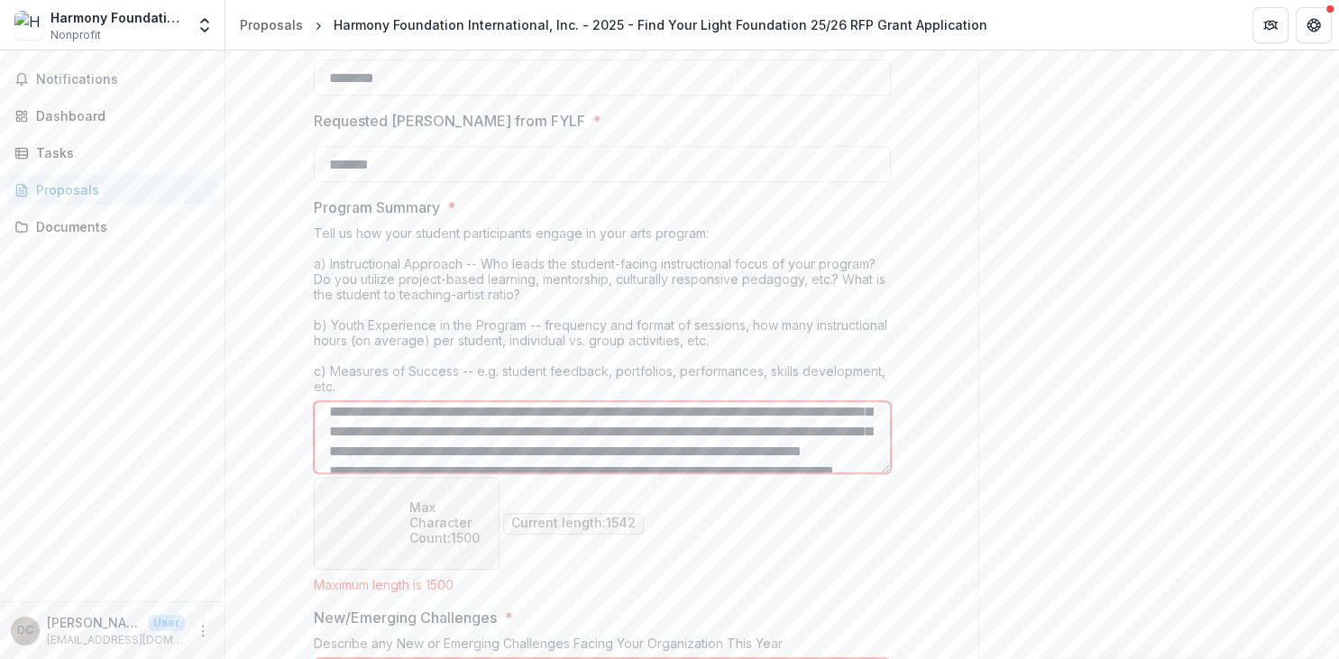
scroll to position [190, 0]
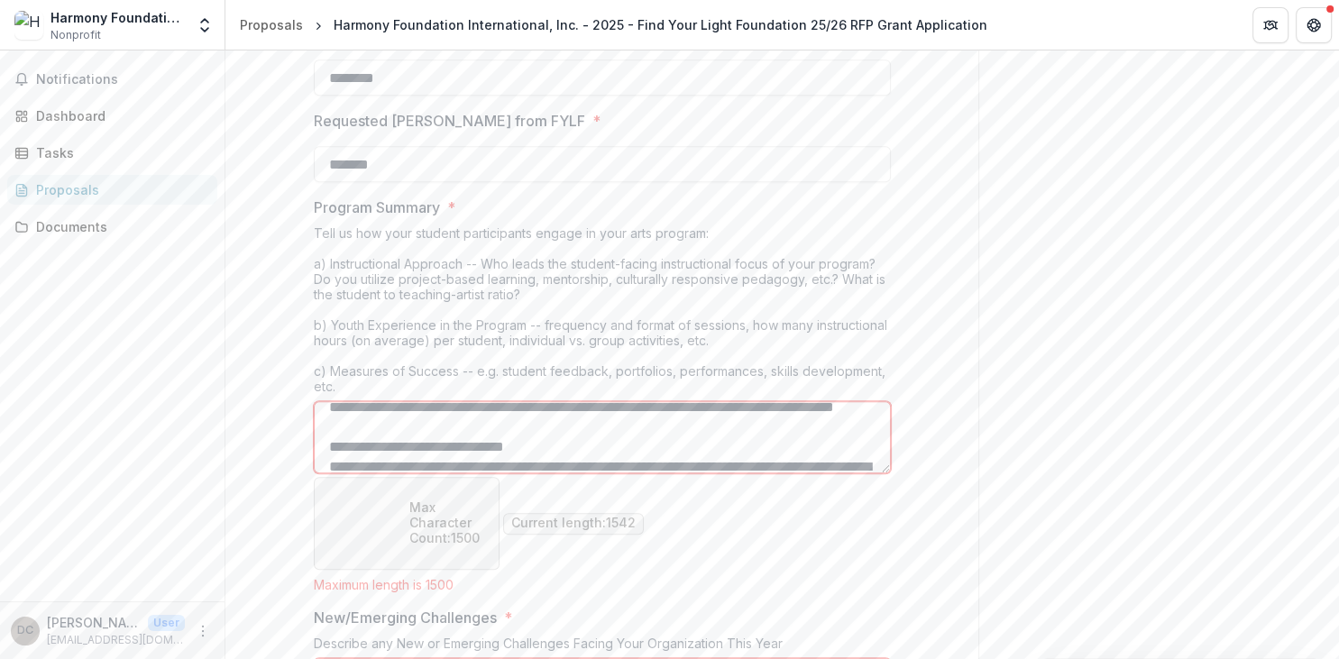
click at [724, 407] on textarea "Program Summary *" at bounding box center [602, 437] width 577 height 72
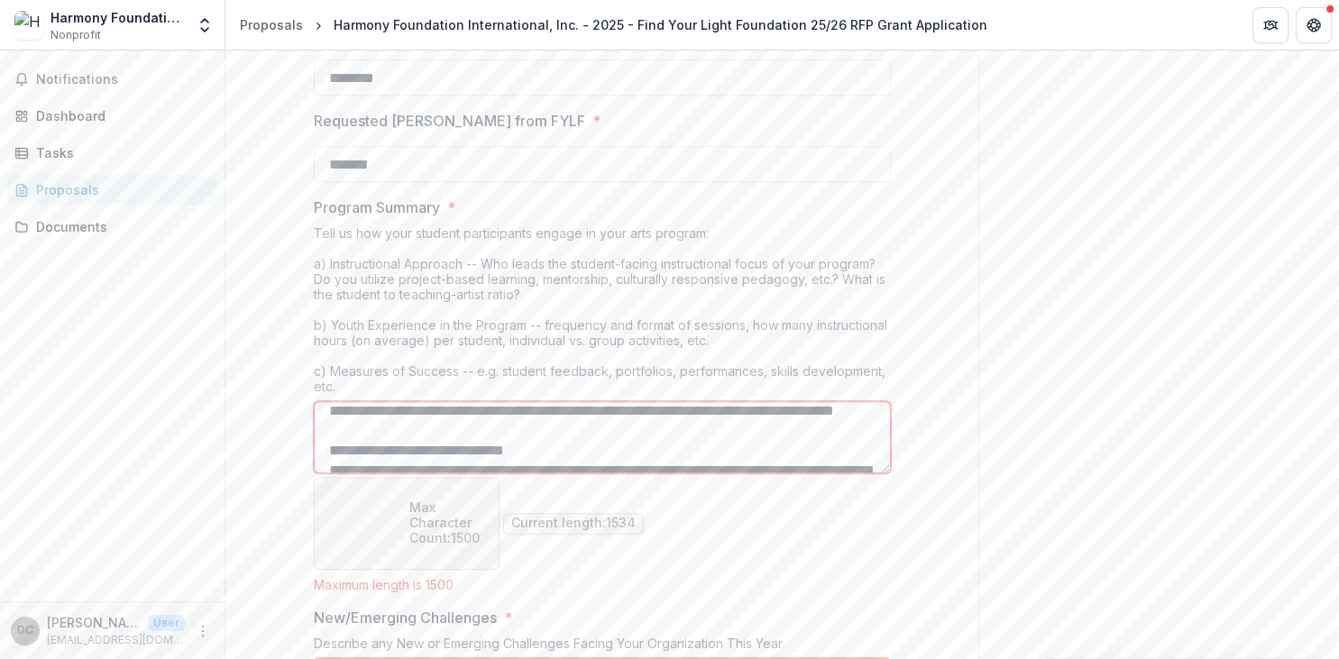
click at [420, 465] on textarea "Program Summary *" at bounding box center [602, 437] width 577 height 72
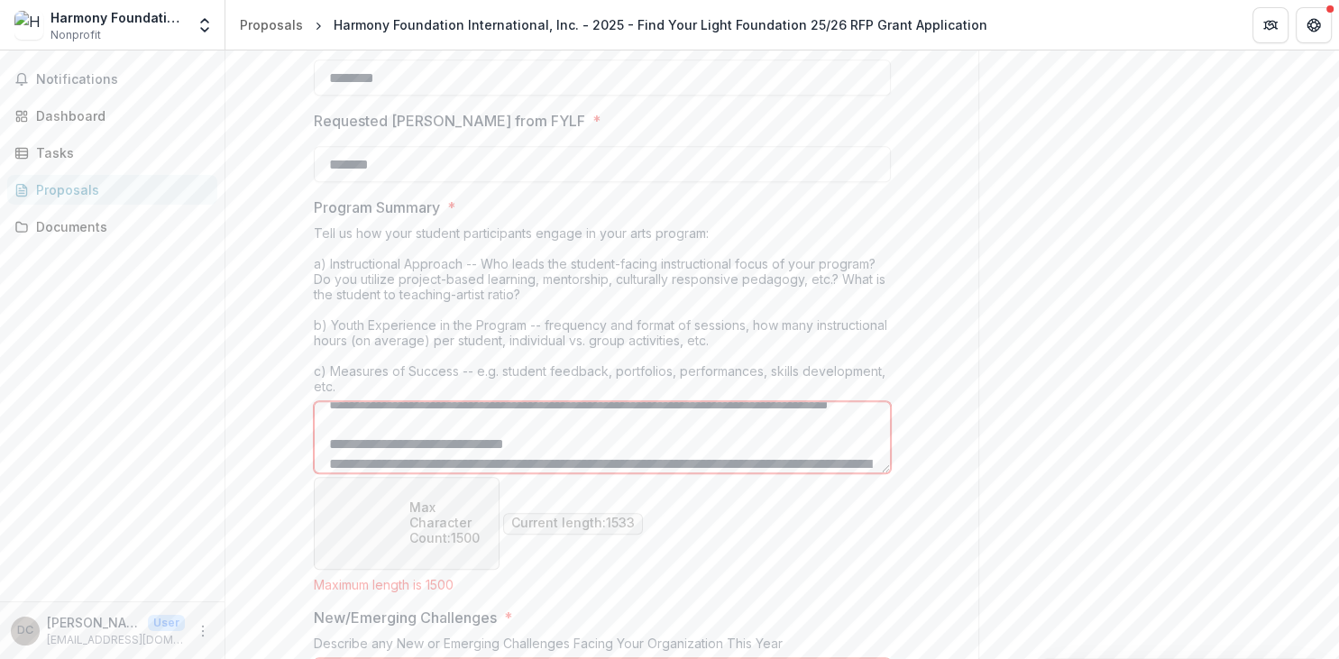
click at [407, 464] on textarea "Program Summary *" at bounding box center [602, 437] width 577 height 72
click at [321, 456] on textarea "Program Summary *" at bounding box center [602, 437] width 577 height 72
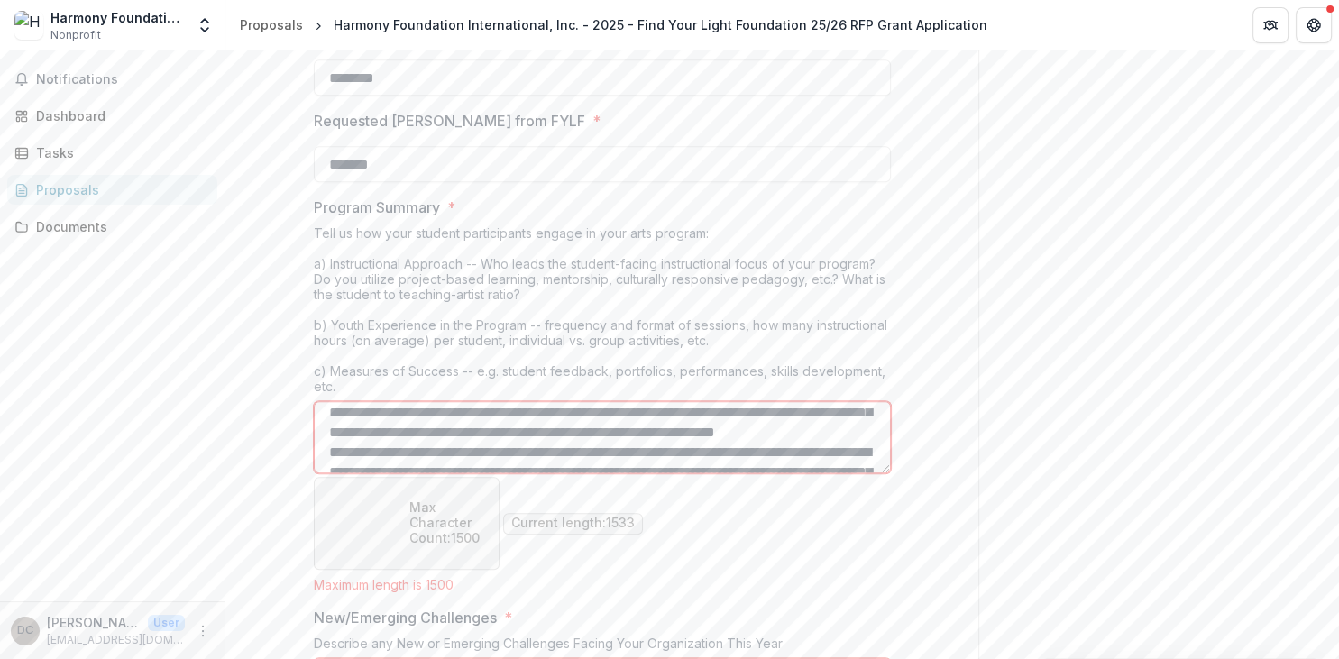
scroll to position [3, 0]
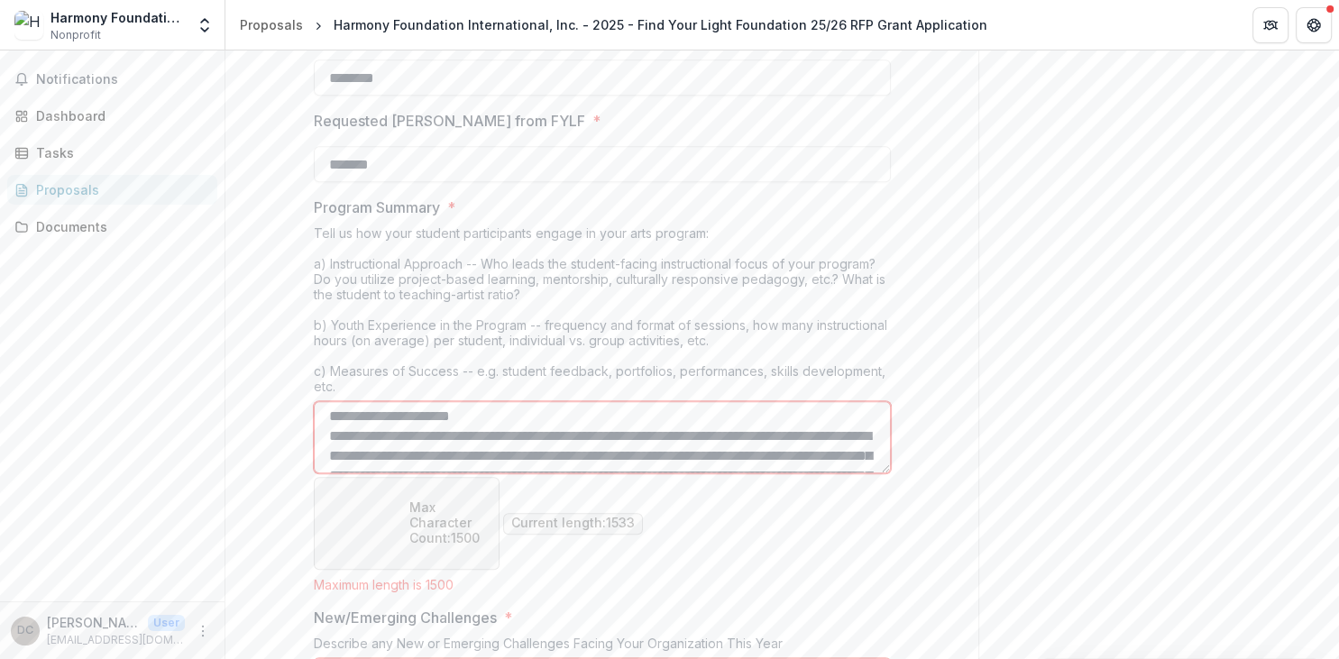
click at [343, 432] on textarea "Program Summary *" at bounding box center [602, 437] width 577 height 72
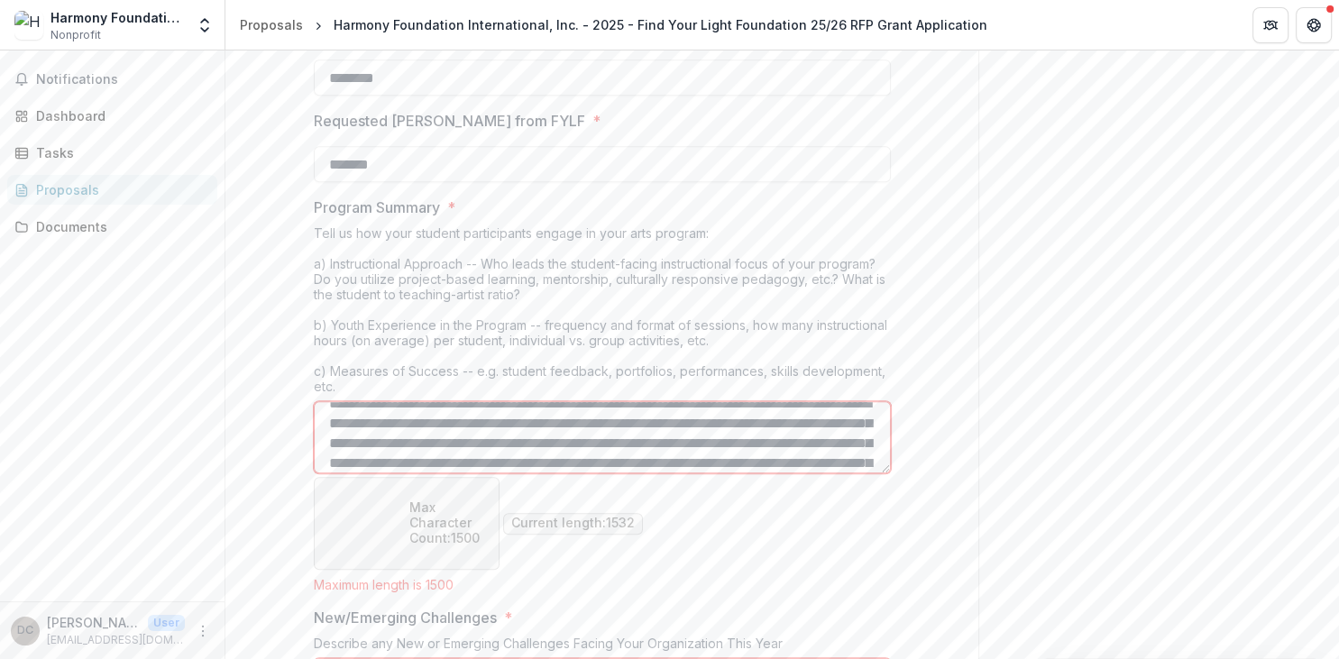
scroll to position [318, 0]
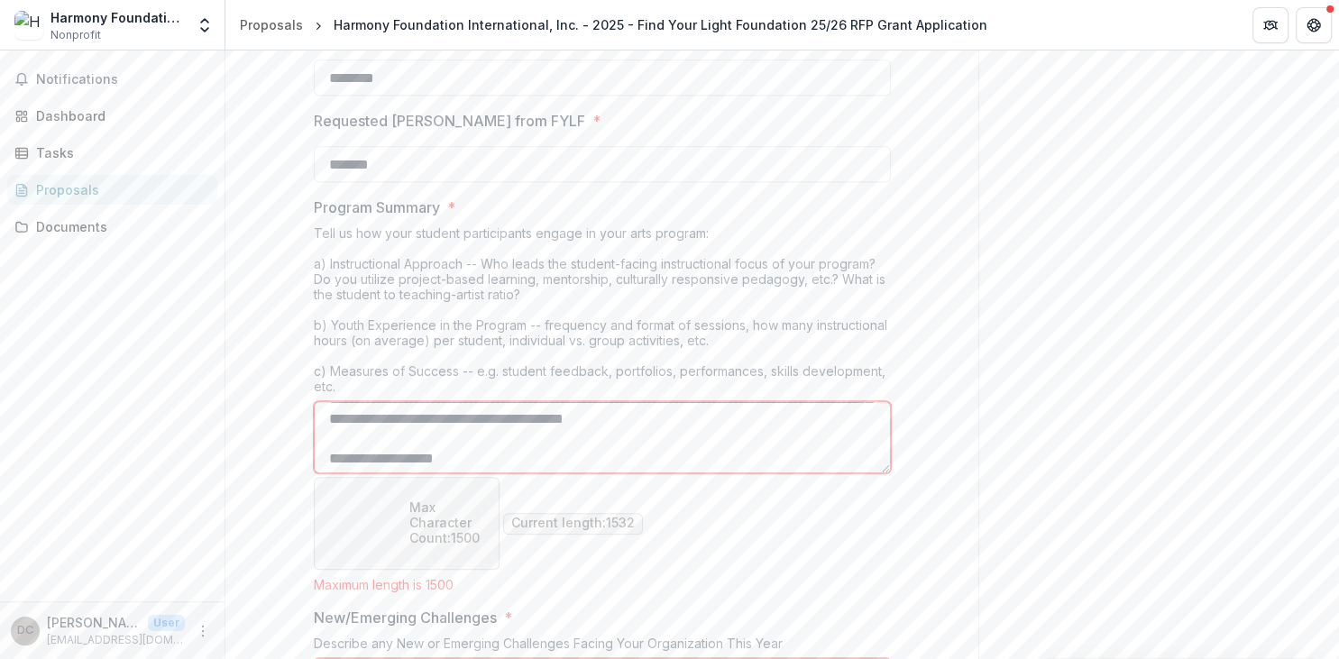
click at [340, 416] on textarea "Program Summary *" at bounding box center [602, 437] width 577 height 72
click at [425, 414] on textarea "Program Summary *" at bounding box center [602, 437] width 577 height 72
click at [431, 413] on textarea "Program Summary *" at bounding box center [602, 437] width 577 height 72
click at [557, 433] on textarea "Program Summary *" at bounding box center [602, 437] width 577 height 72
click at [648, 437] on textarea "Program Summary *" at bounding box center [602, 437] width 577 height 72
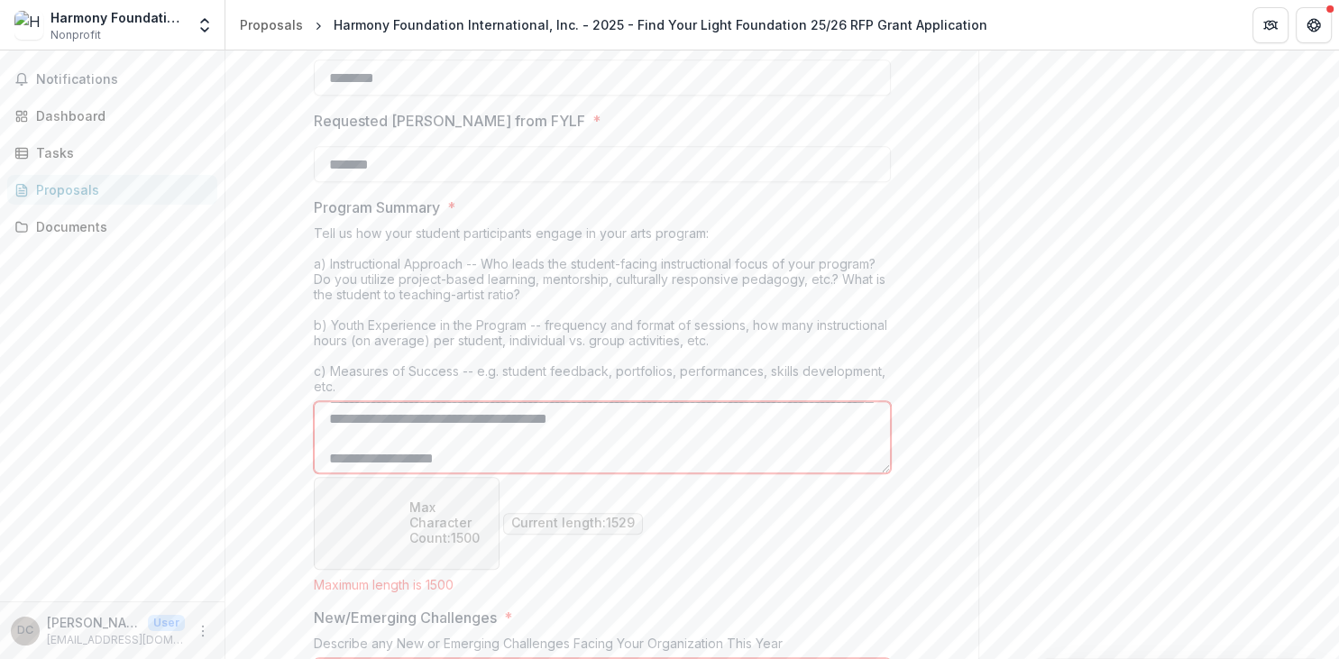
click at [657, 436] on textarea "Program Summary *" at bounding box center [602, 437] width 577 height 72
click at [814, 440] on textarea "Program Summary *" at bounding box center [602, 437] width 577 height 72
click at [381, 456] on textarea "Program Summary *" at bounding box center [602, 437] width 577 height 72
click at [837, 435] on textarea "Program Summary *" at bounding box center [602, 437] width 577 height 72
click at [533, 459] on textarea "Program Summary *" at bounding box center [602, 437] width 577 height 72
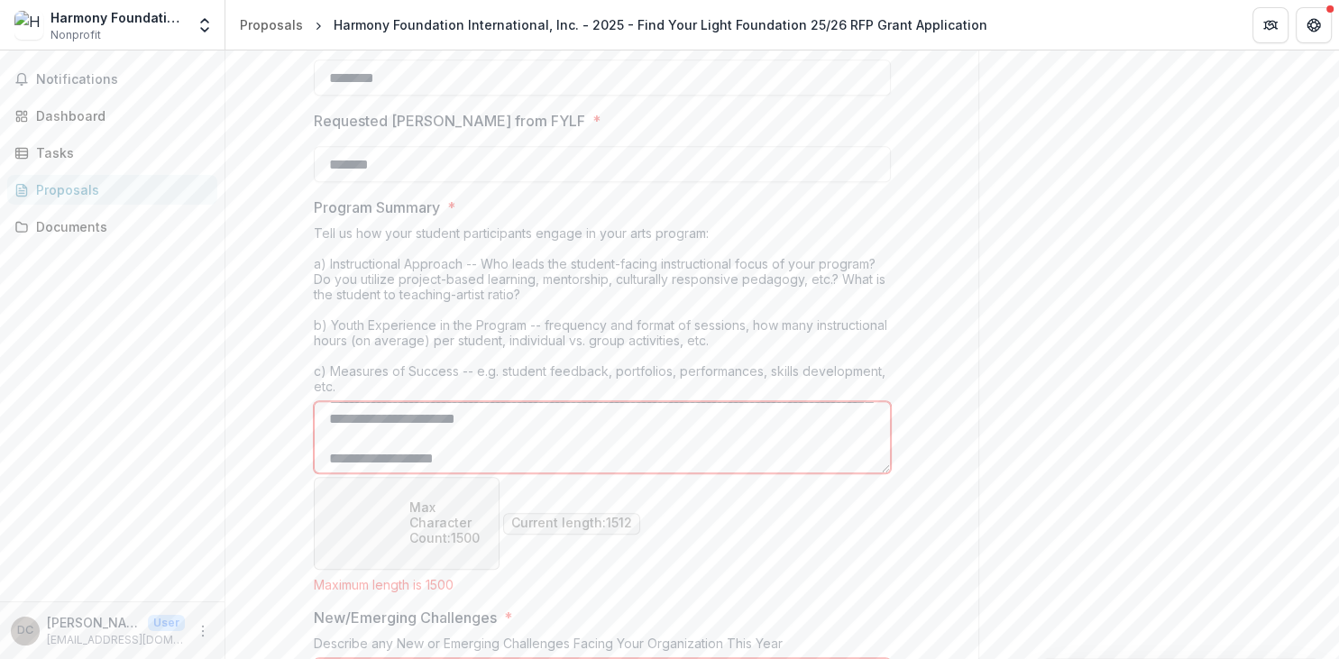
click at [540, 453] on textarea "Program Summary *" at bounding box center [602, 437] width 577 height 72
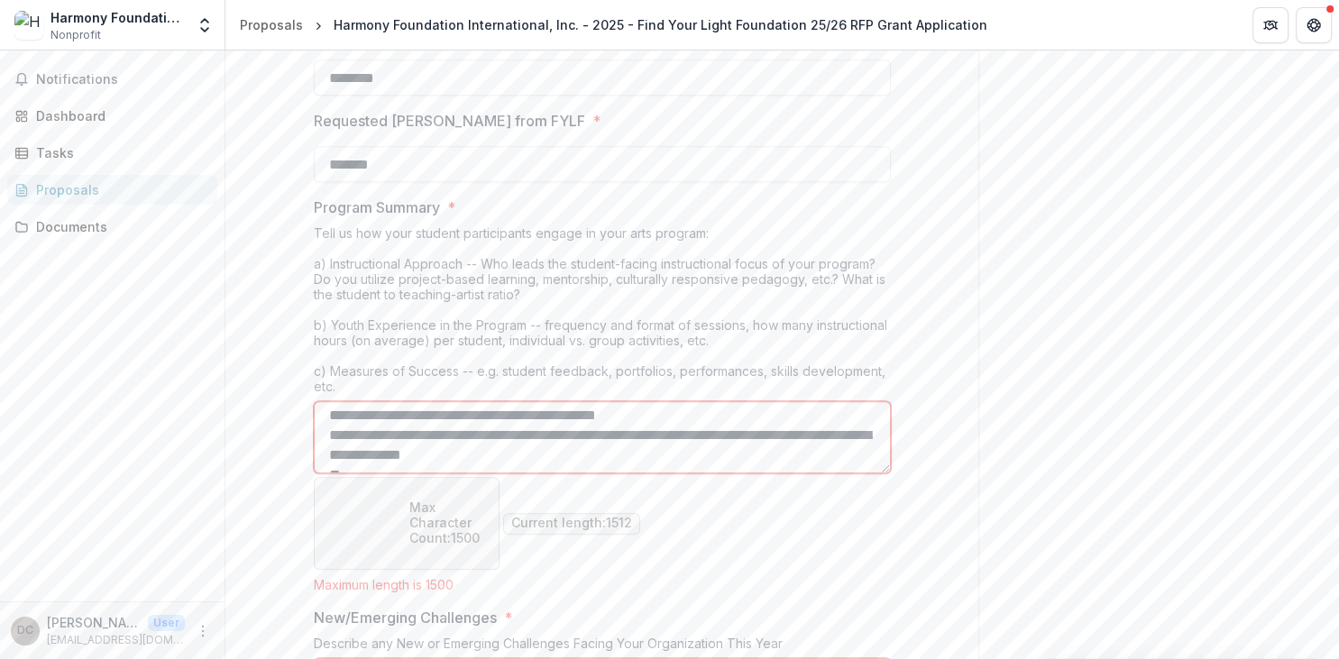
click at [382, 416] on textarea "Program Summary *" at bounding box center [602, 437] width 577 height 72
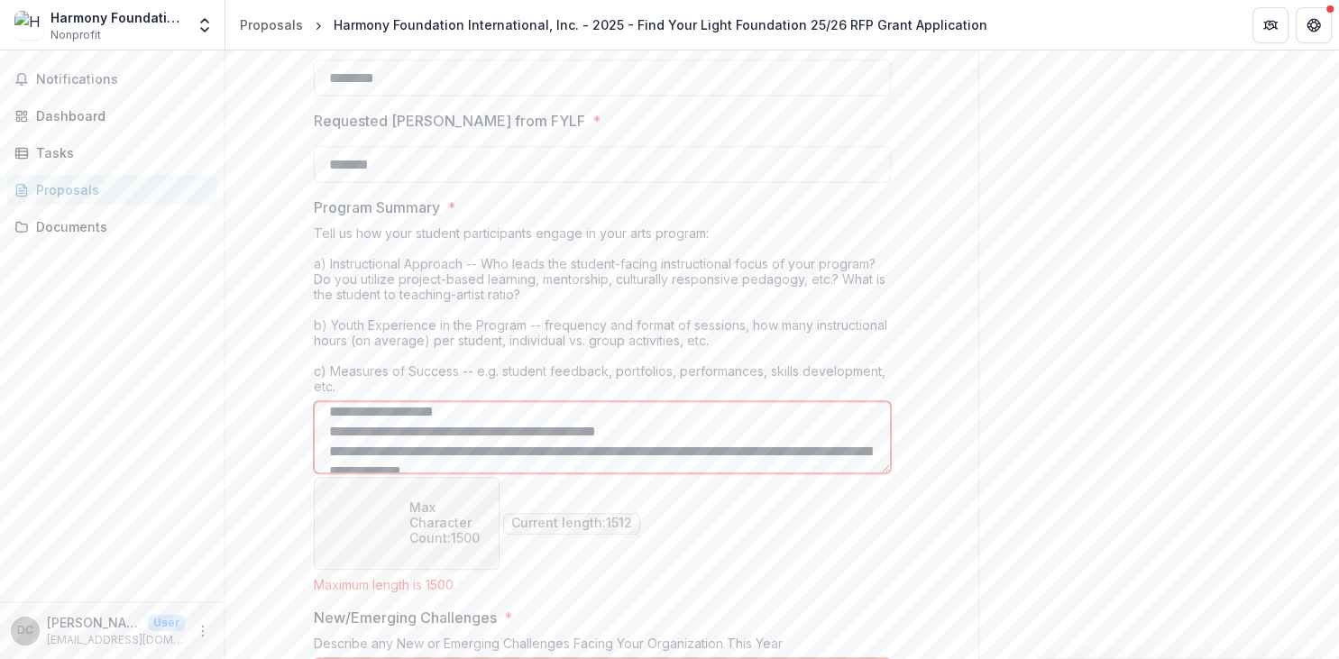
click at [396, 424] on textarea "Program Summary *" at bounding box center [602, 437] width 577 height 72
click at [572, 431] on textarea "Program Summary *" at bounding box center [602, 437] width 577 height 72
click at [576, 428] on textarea "Program Summary *" at bounding box center [602, 437] width 577 height 72
click at [399, 449] on textarea "Program Summary *" at bounding box center [602, 437] width 577 height 72
click at [441, 449] on textarea "Program Summary *" at bounding box center [602, 437] width 577 height 72
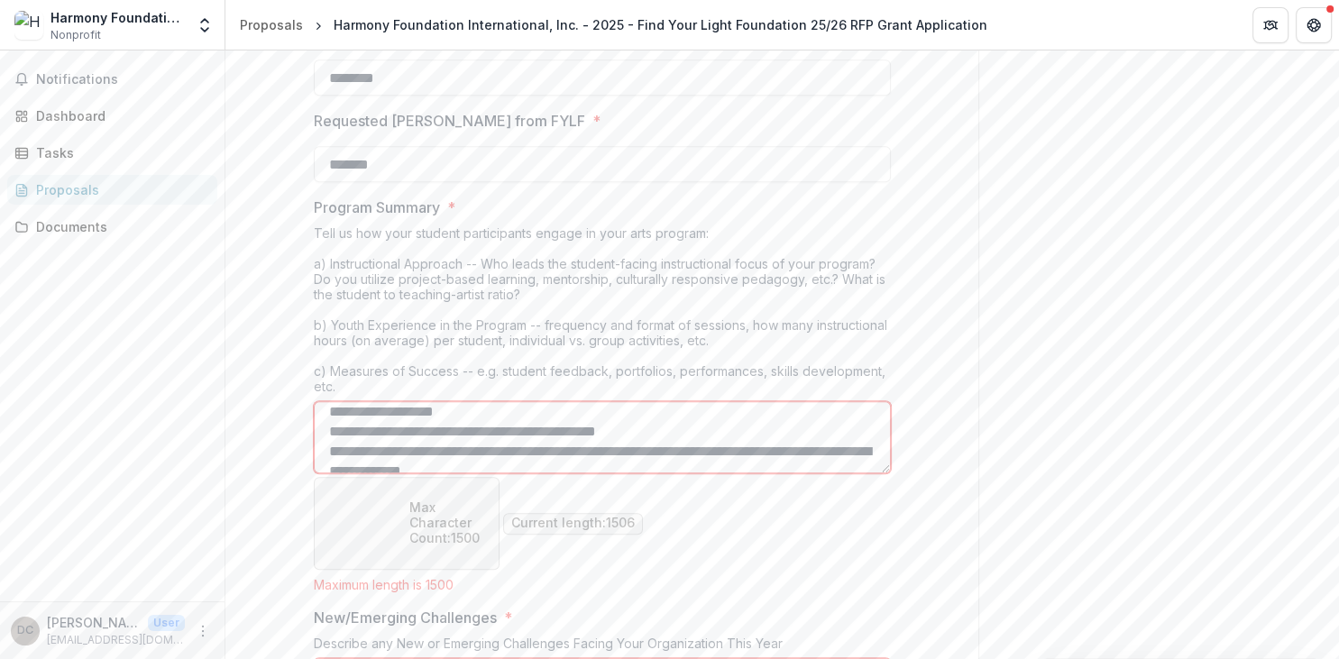
click at [805, 453] on textarea "Program Summary *" at bounding box center [602, 437] width 577 height 72
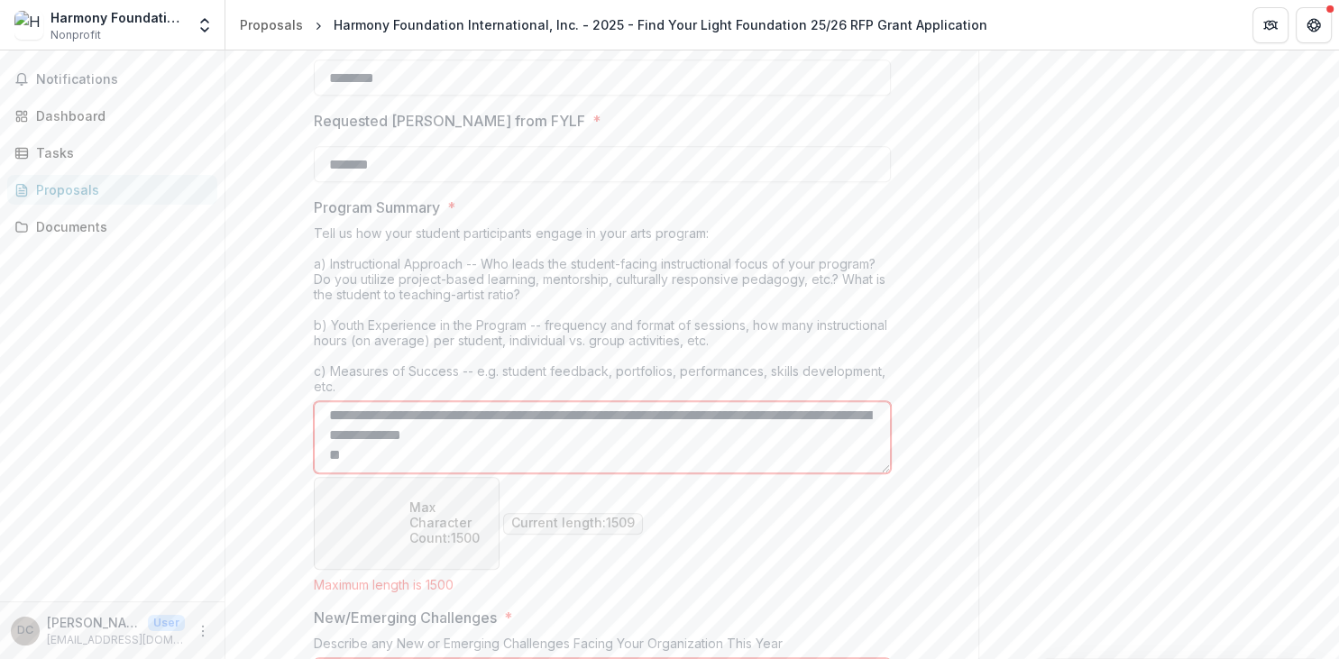
scroll to position [499, 0]
click at [339, 450] on textarea "Program Summary *" at bounding box center [602, 437] width 577 height 72
click at [337, 407] on textarea "Program Summary *" at bounding box center [602, 437] width 577 height 72
click at [337, 459] on textarea "Program Summary *" at bounding box center [602, 437] width 577 height 72
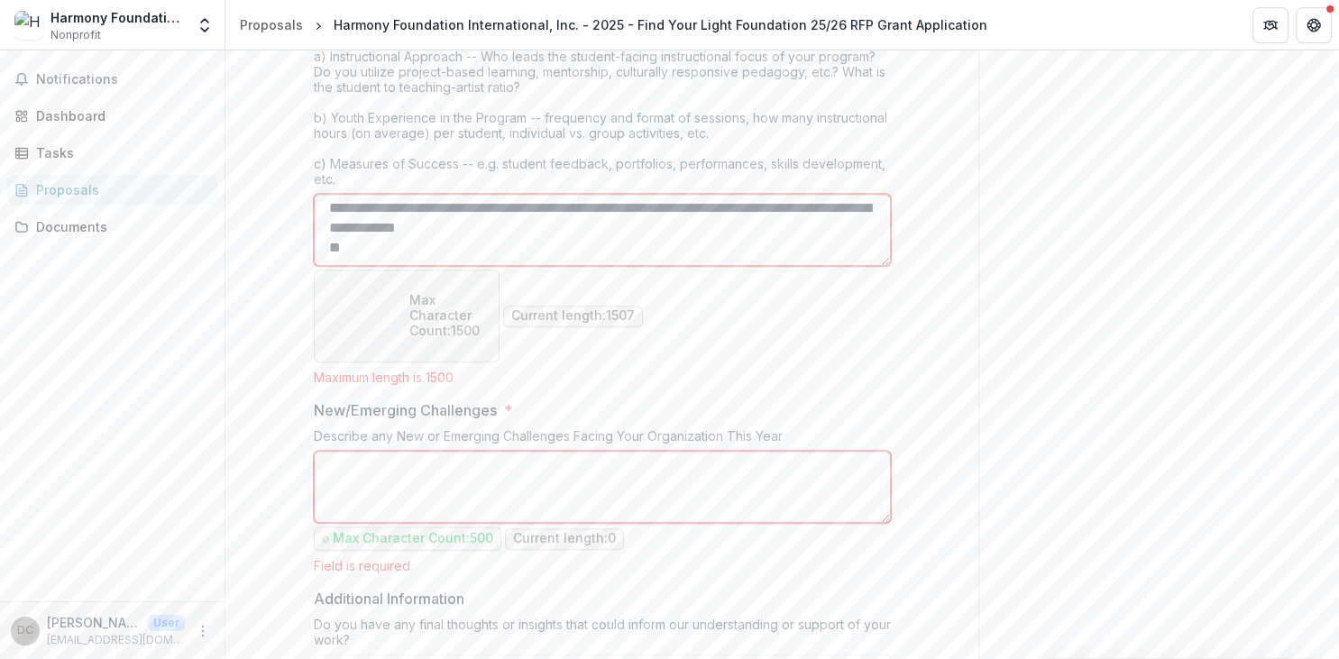
scroll to position [499, 0]
click at [438, 226] on textarea "Program Summary *" at bounding box center [602, 230] width 577 height 72
click at [334, 245] on textarea "Program Summary *" at bounding box center [602, 230] width 577 height 72
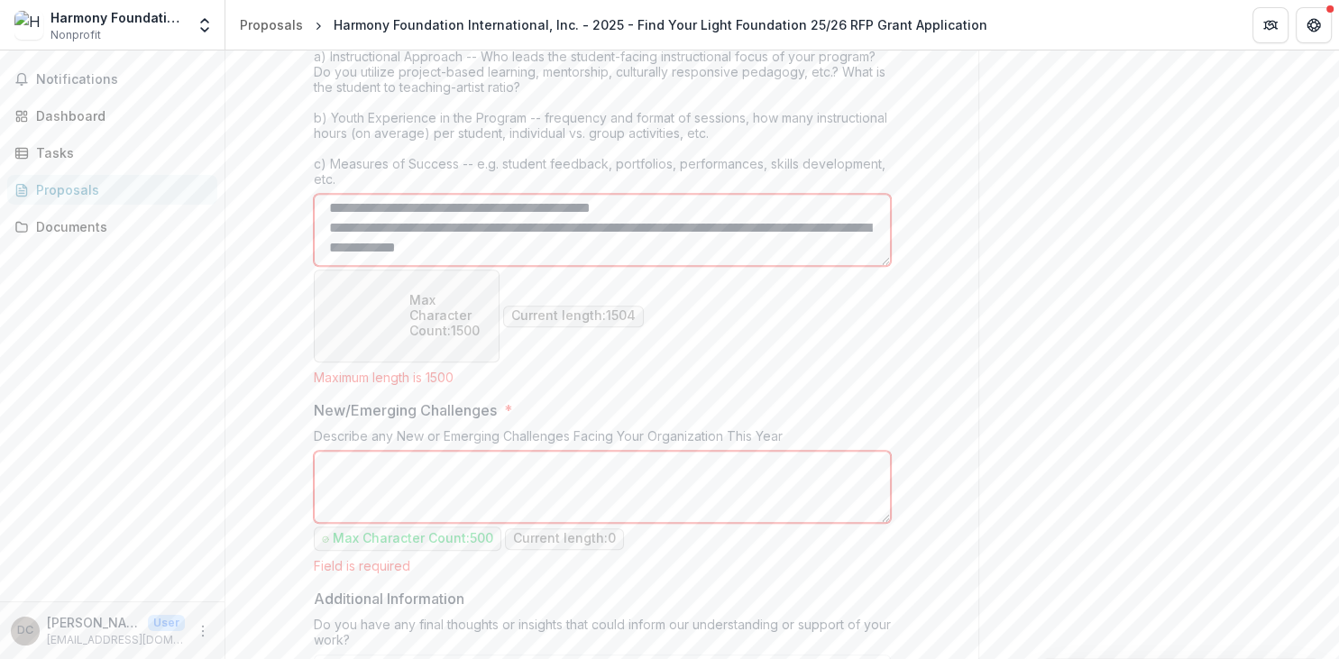
scroll to position [491, 0]
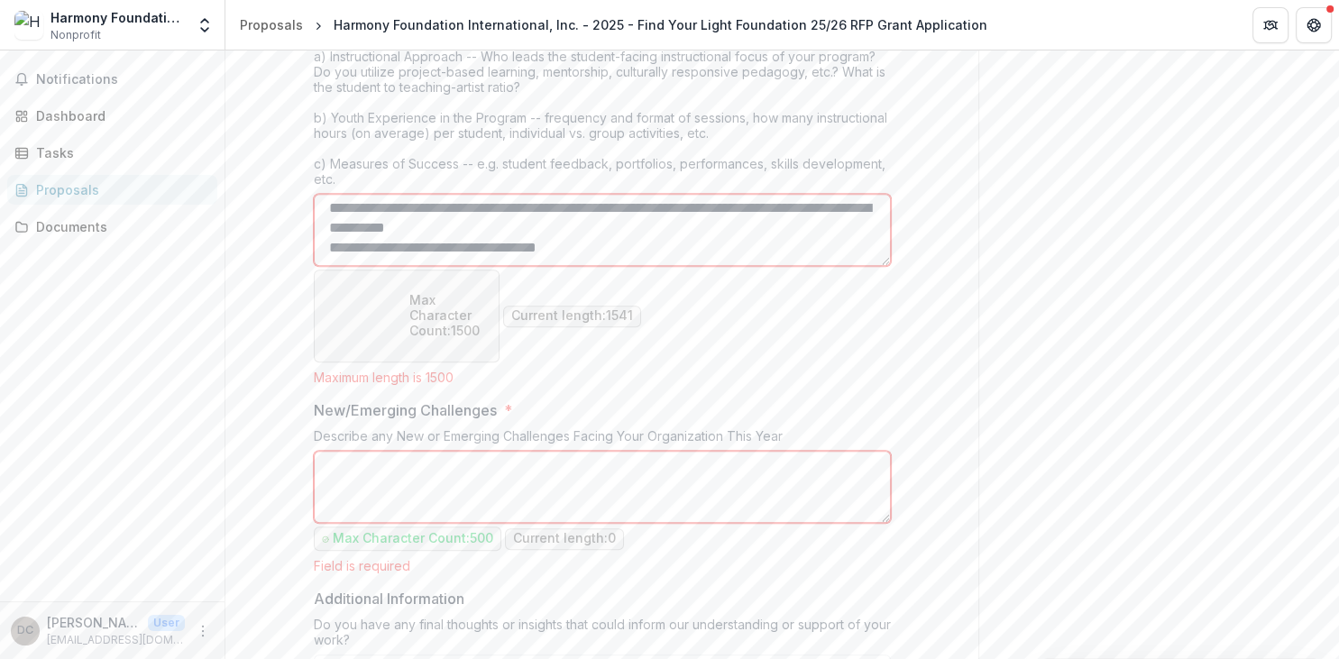
click at [664, 194] on textarea "Program Summary *" at bounding box center [602, 230] width 577 height 72
click at [328, 242] on textarea "Program Summary *" at bounding box center [602, 230] width 577 height 72
type textarea "**********"
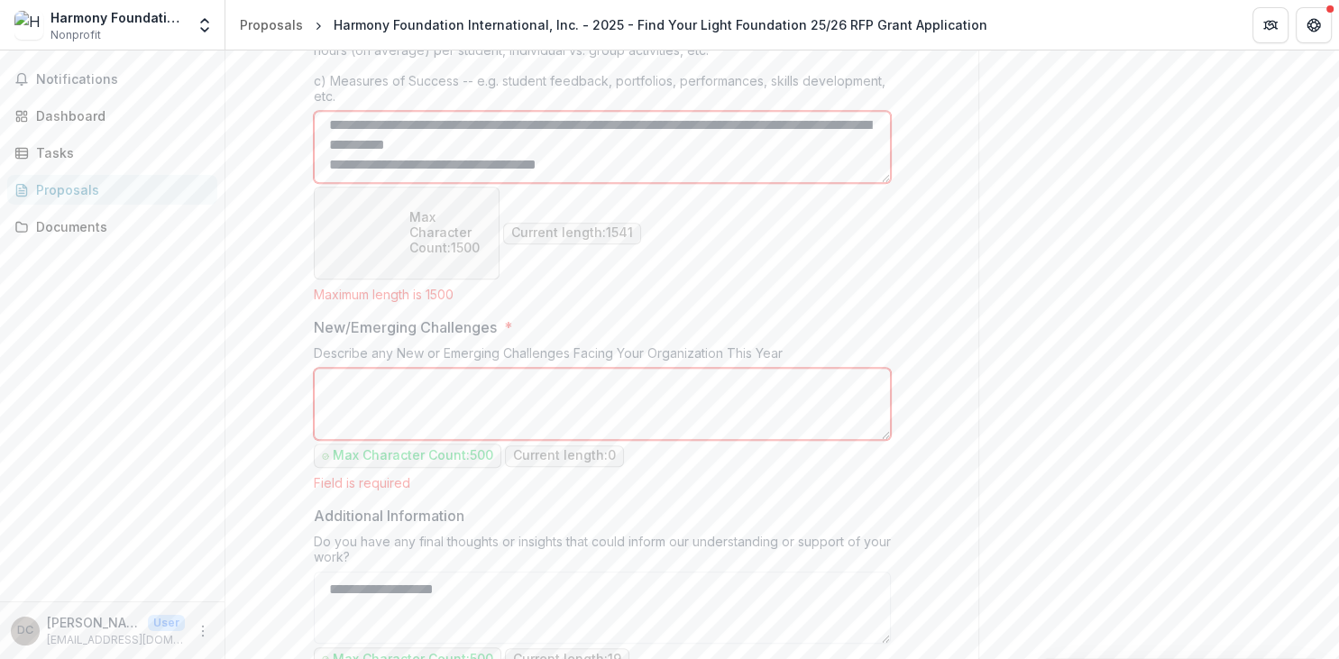
scroll to position [1739, 0]
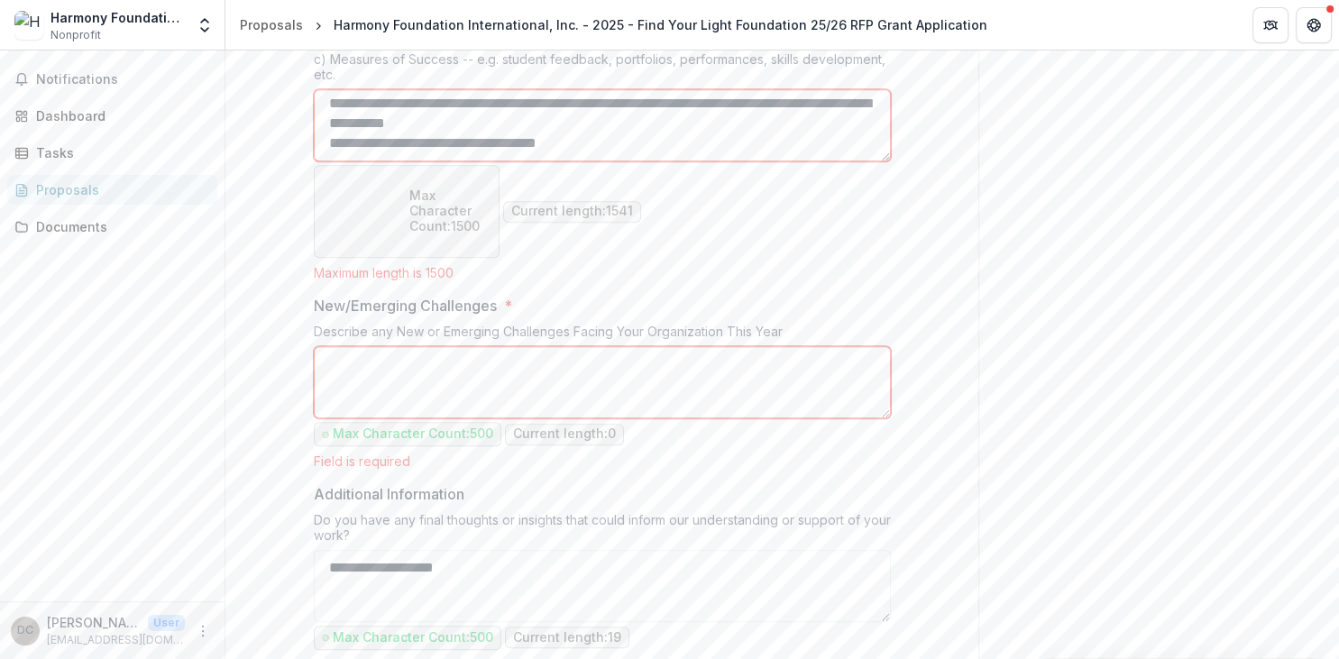
click at [689, 346] on textarea "New/Emerging Challenges *" at bounding box center [602, 382] width 577 height 72
